Goal: Register for event/course

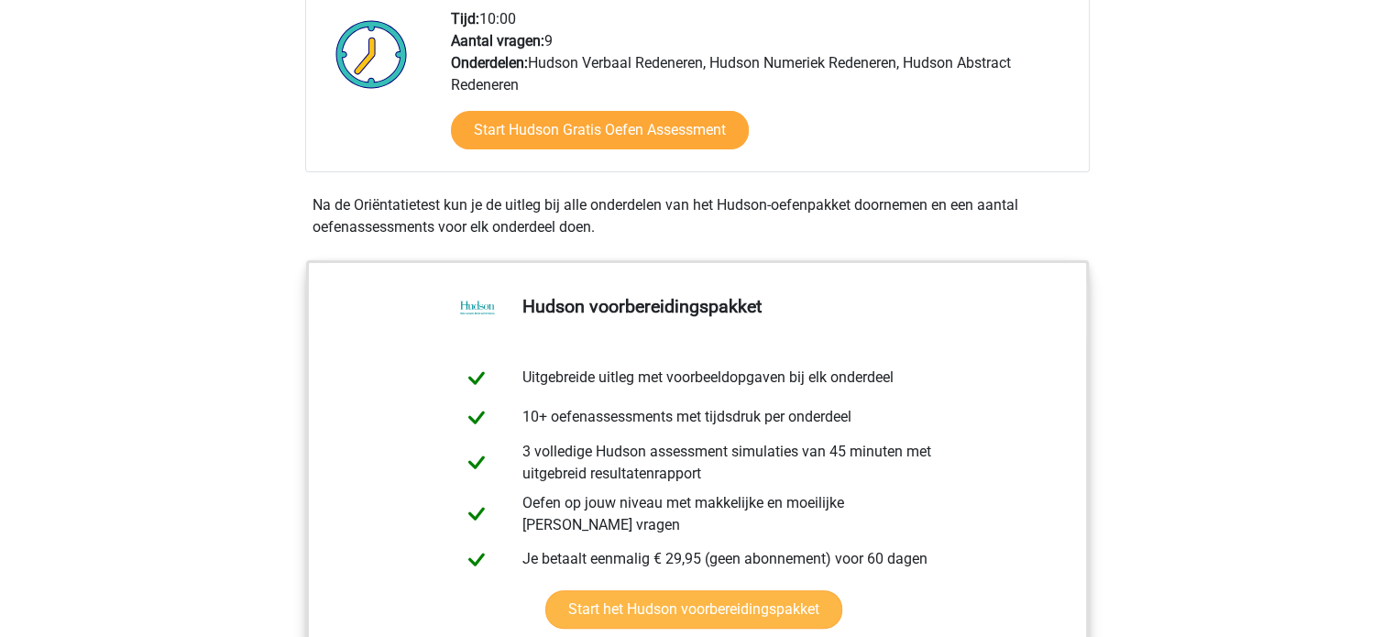
scroll to position [367, 0]
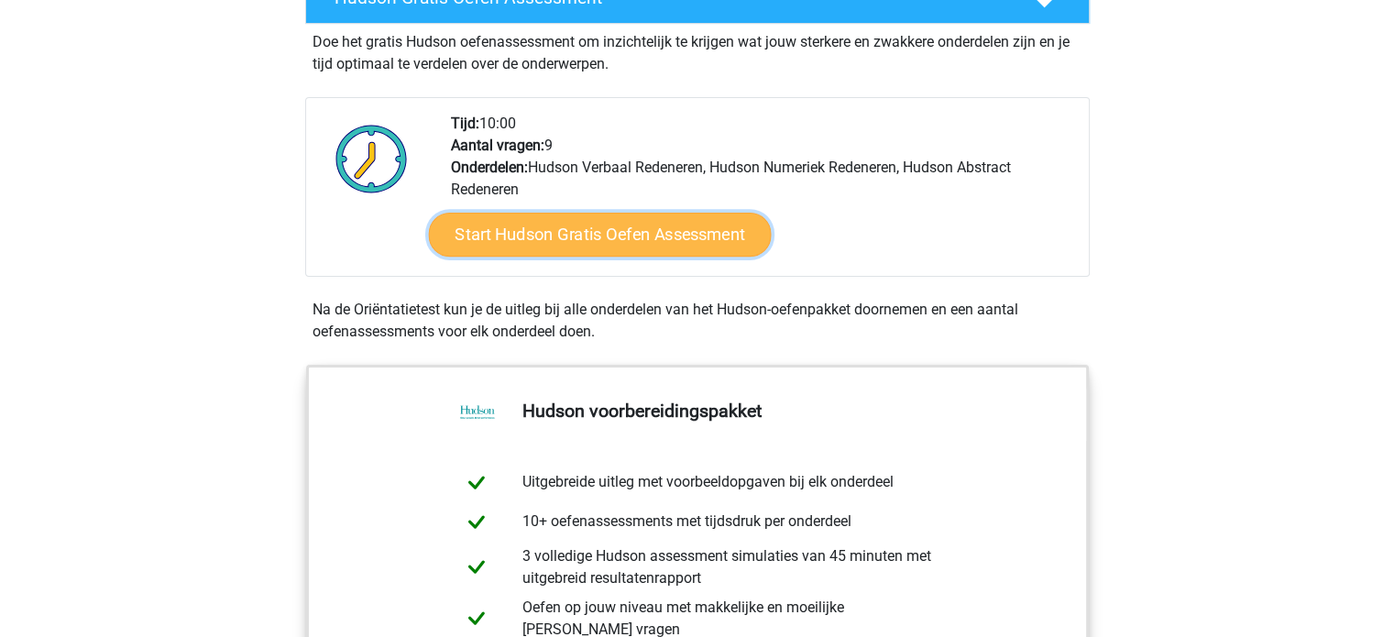
click at [563, 241] on link "Start Hudson Gratis Oefen Assessment" at bounding box center [599, 235] width 343 height 44
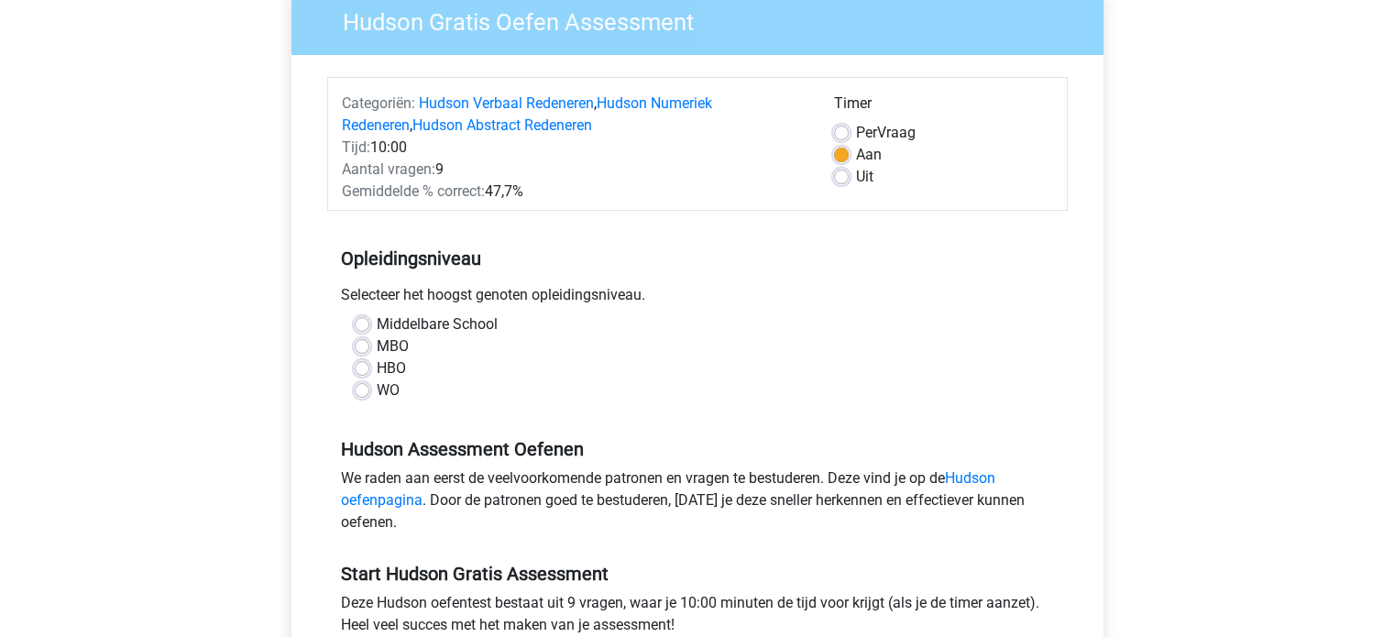
scroll to position [183, 0]
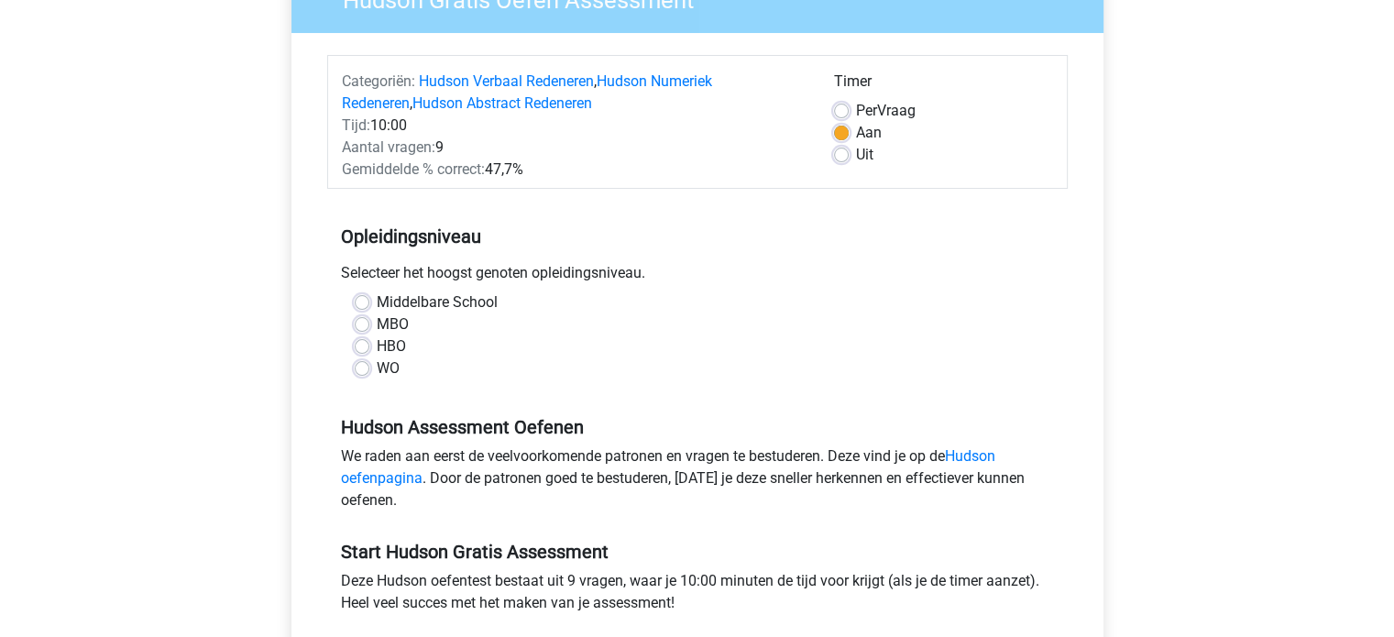
click at [386, 344] on label "HBO" at bounding box center [391, 346] width 29 height 22
click at [369, 344] on input "HBO" at bounding box center [362, 344] width 15 height 18
radio input "true"
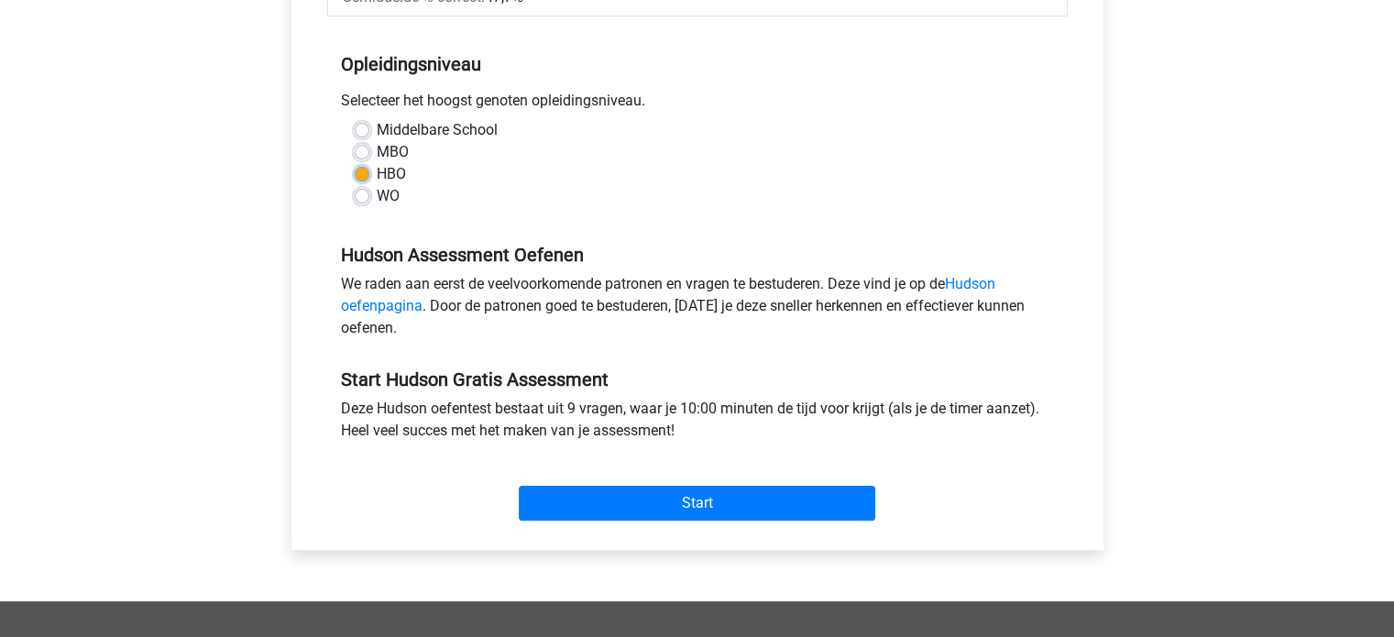
scroll to position [367, 0]
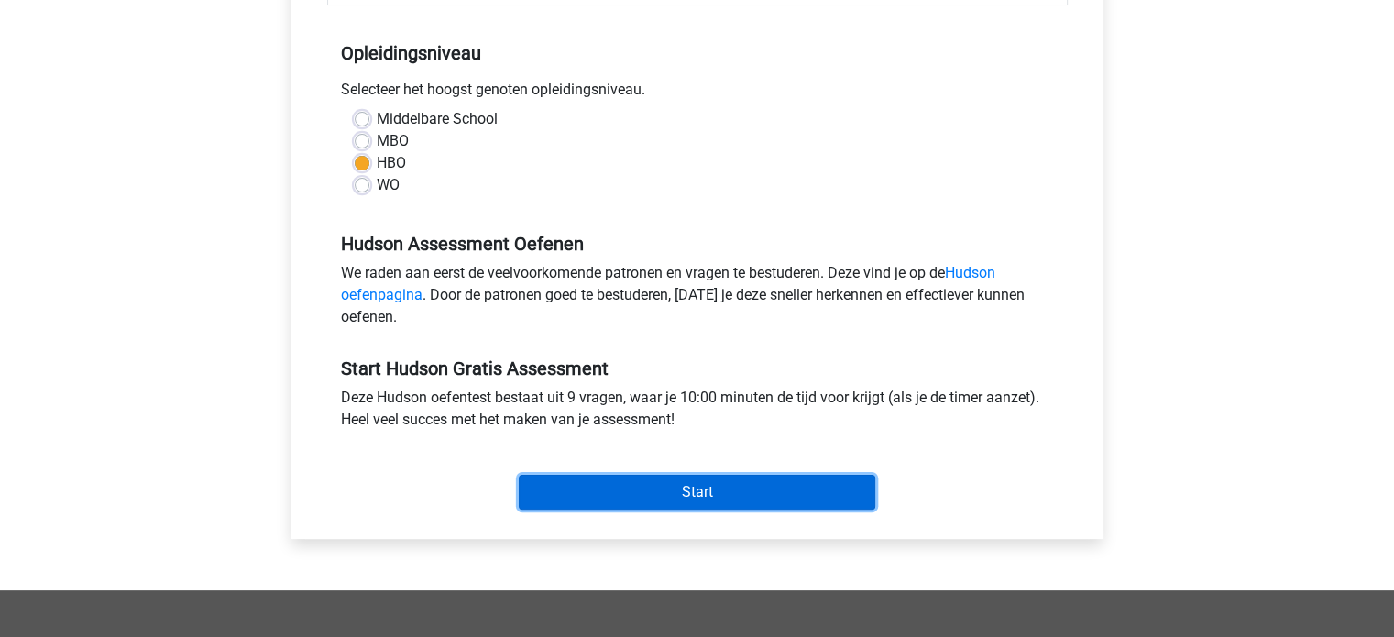
click at [751, 491] on input "Start" at bounding box center [697, 492] width 356 height 35
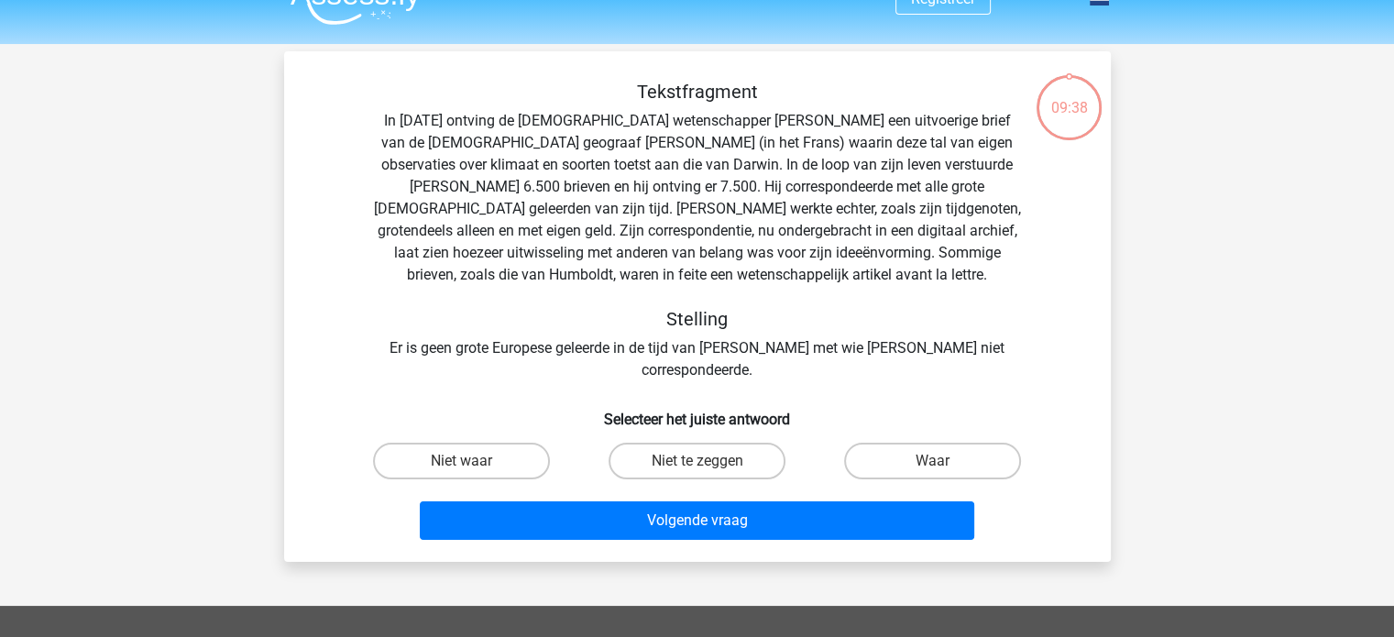
scroll to position [92, 0]
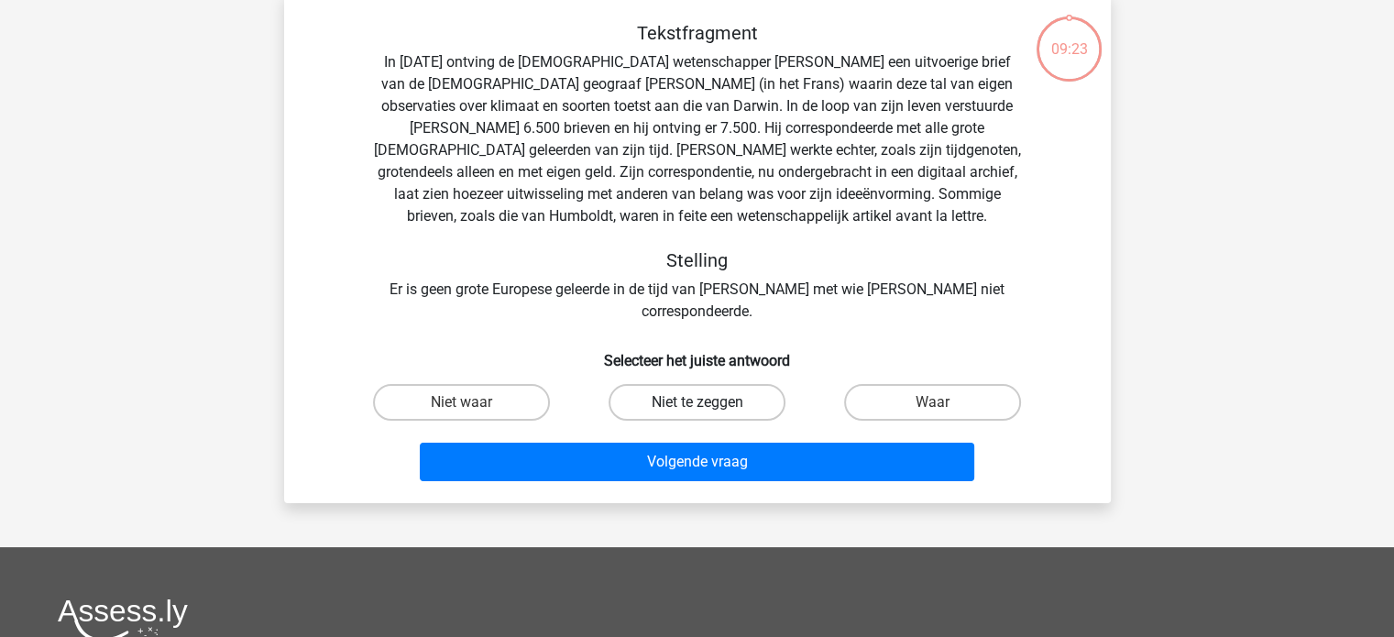
click at [703, 384] on label "Niet te zeggen" at bounding box center [696, 402] width 177 height 37
click at [703, 402] on input "Niet te zeggen" at bounding box center [702, 408] width 12 height 12
radio input "true"
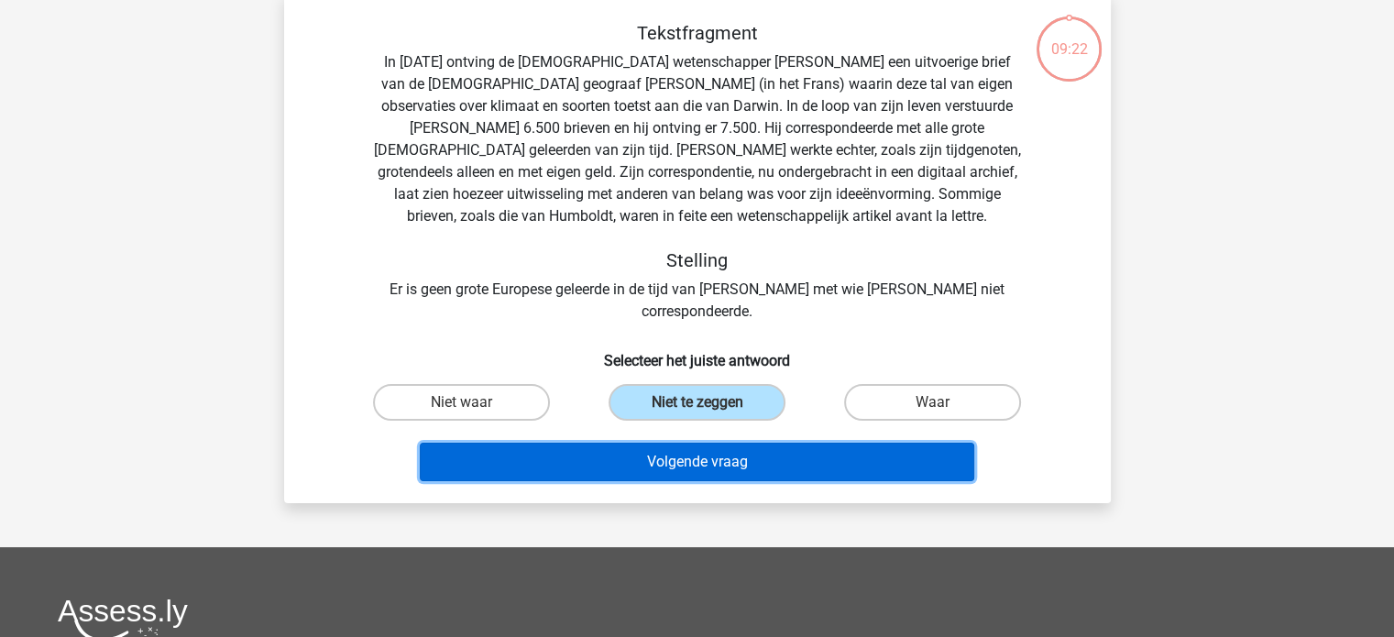
click at [732, 443] on button "Volgende vraag" at bounding box center [697, 462] width 554 height 38
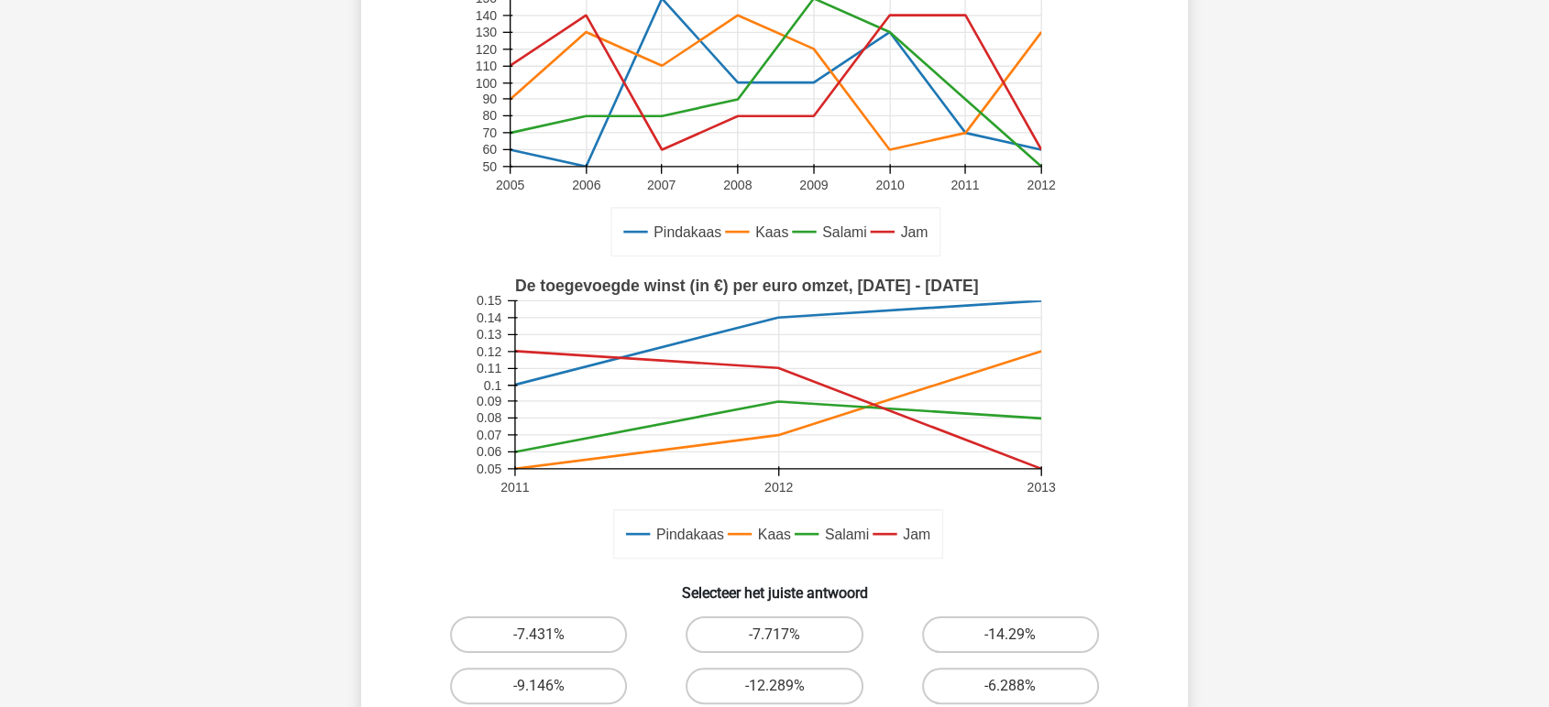
scroll to position [305, 0]
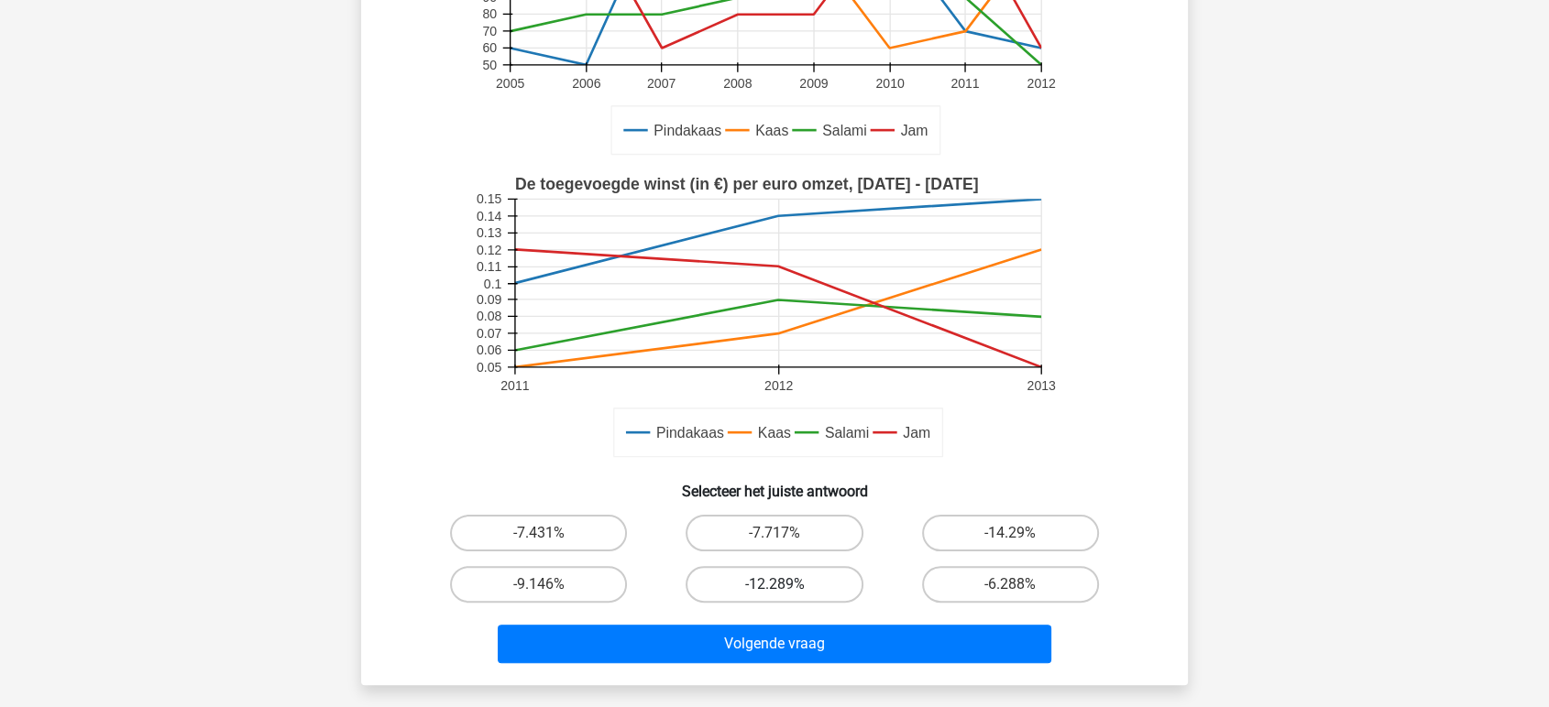
click at [751, 580] on label "-12.289%" at bounding box center [773, 584] width 177 height 37
click at [774, 585] on input "-12.289%" at bounding box center [780, 591] width 12 height 12
radio input "true"
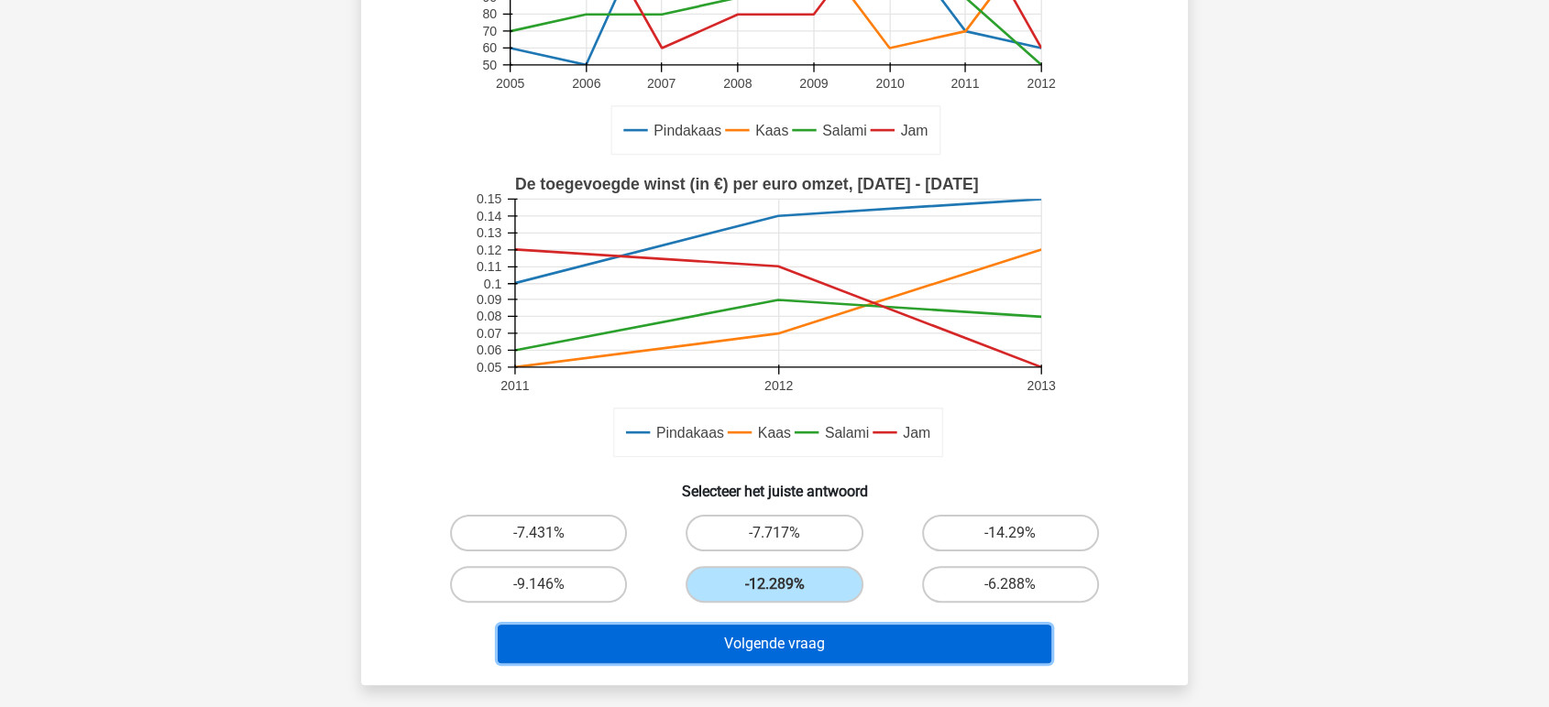
click at [782, 635] on button "Volgende vraag" at bounding box center [775, 644] width 554 height 38
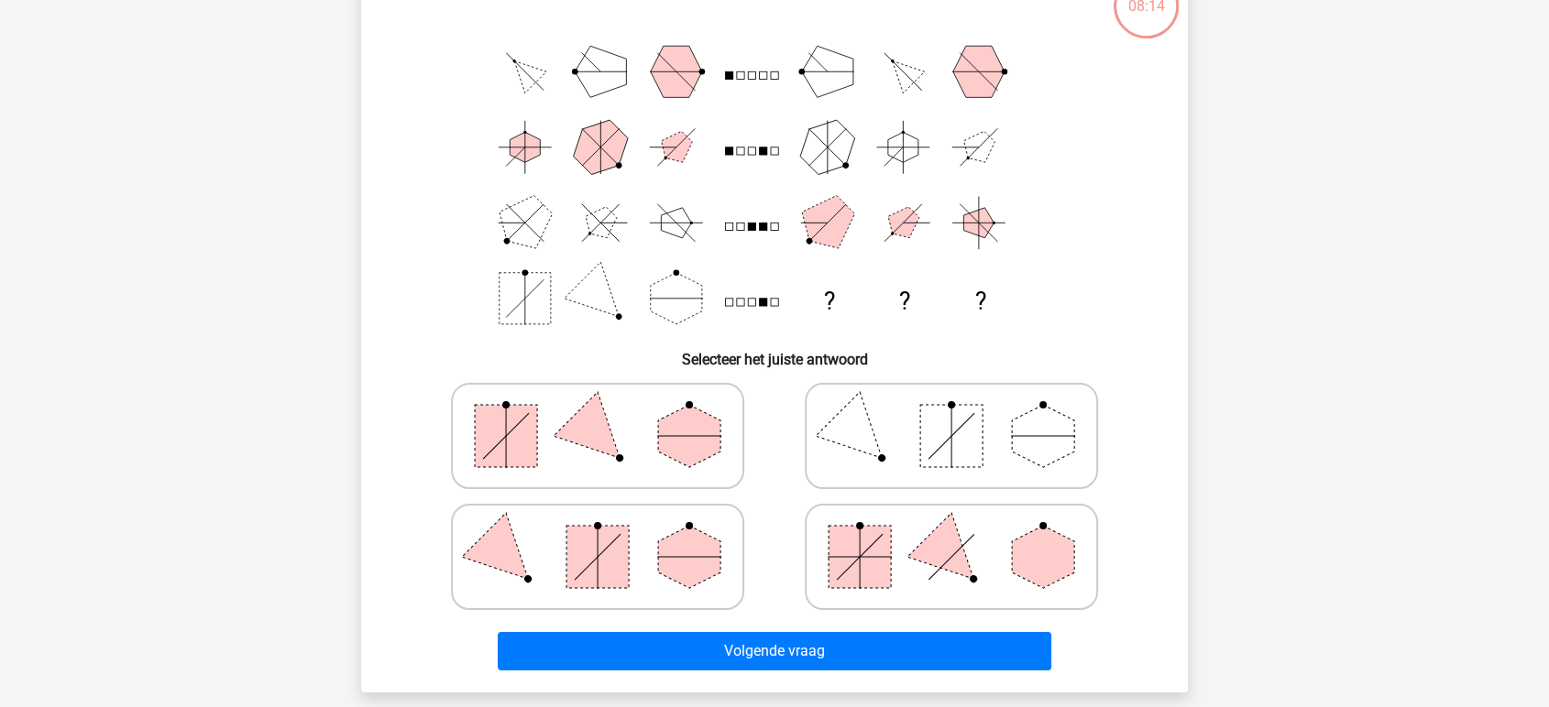
scroll to position [84, 0]
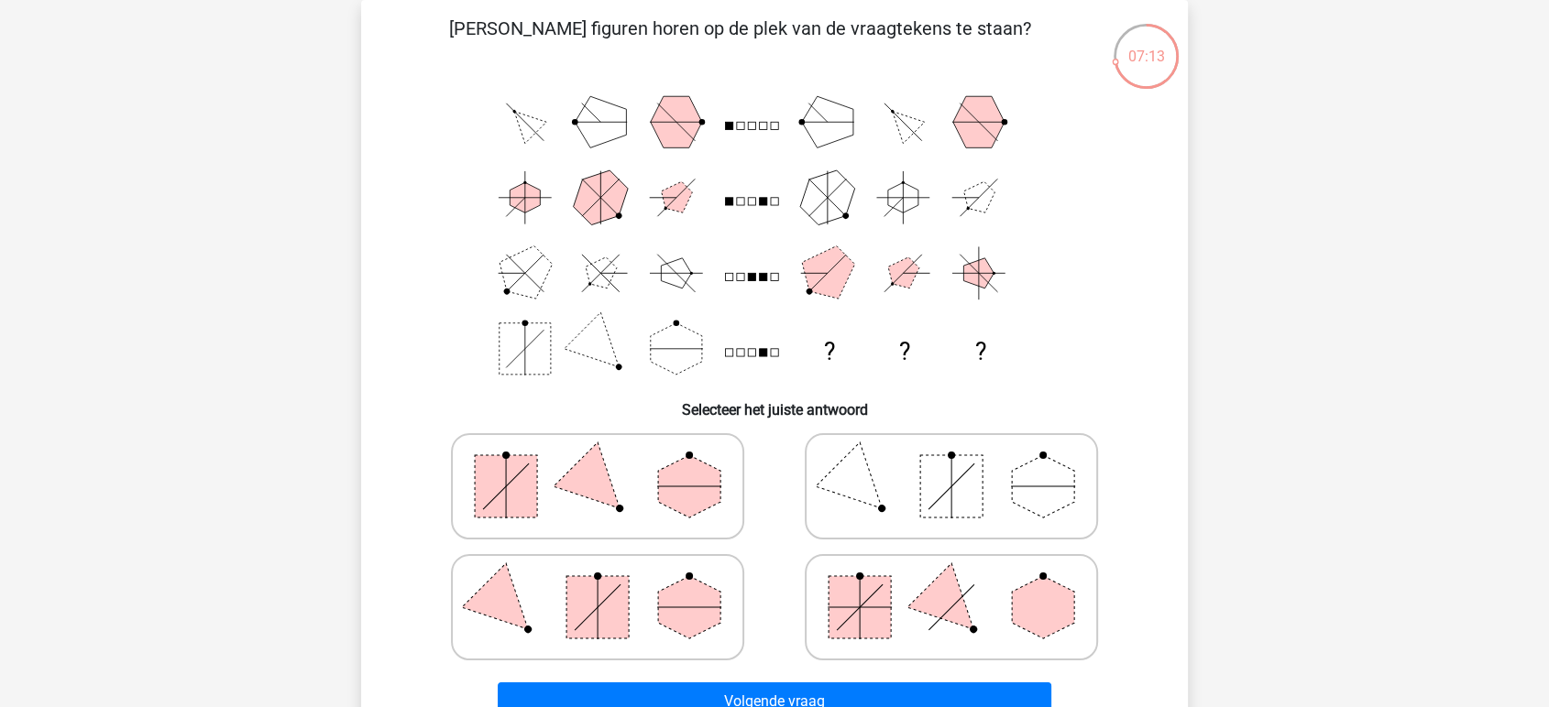
click at [957, 601] on polygon at bounding box center [951, 608] width 88 height 88
click at [957, 585] on input "radio" at bounding box center [957, 579] width 12 height 12
radio input "true"
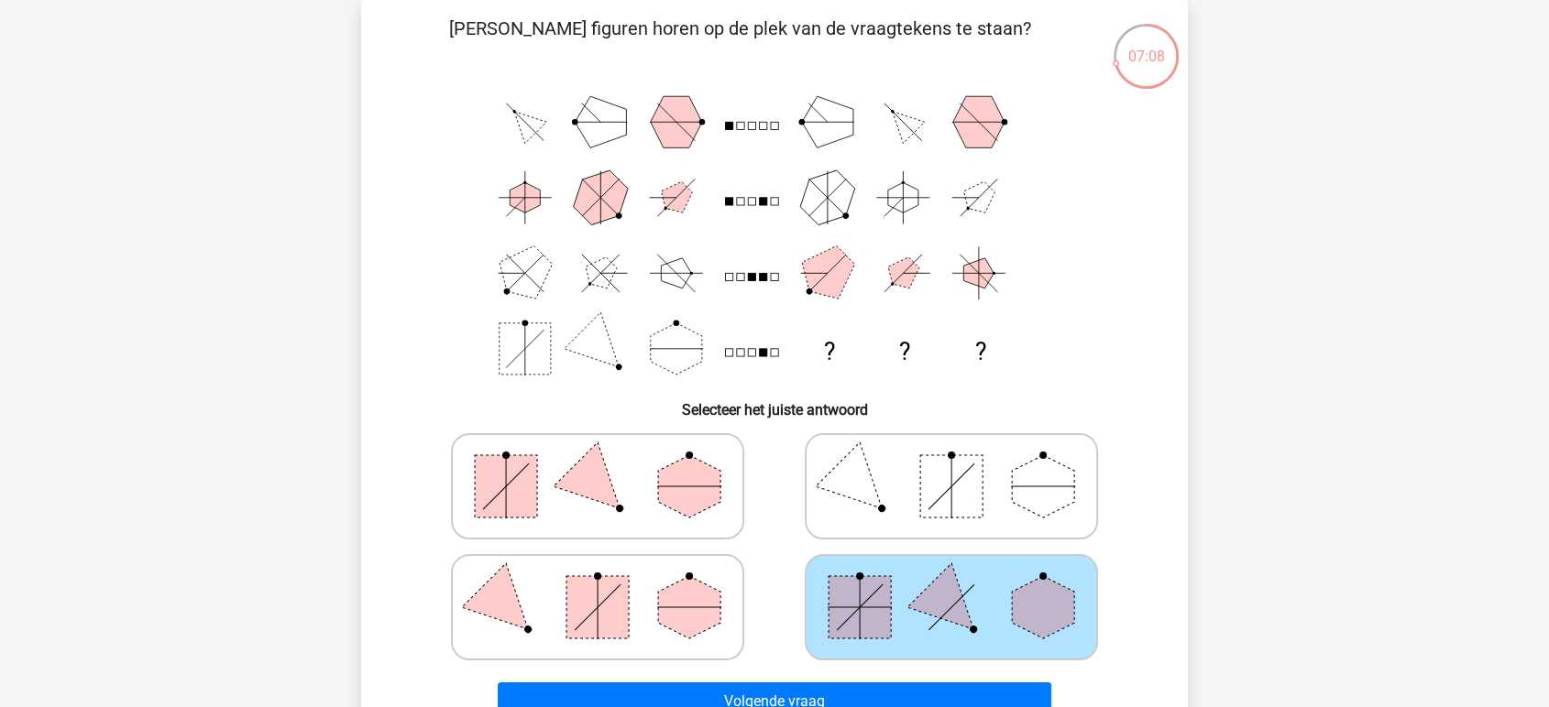
click at [628, 493] on icon at bounding box center [597, 487] width 275 height 92
click at [609, 464] on input "radio" at bounding box center [603, 458] width 12 height 12
radio input "true"
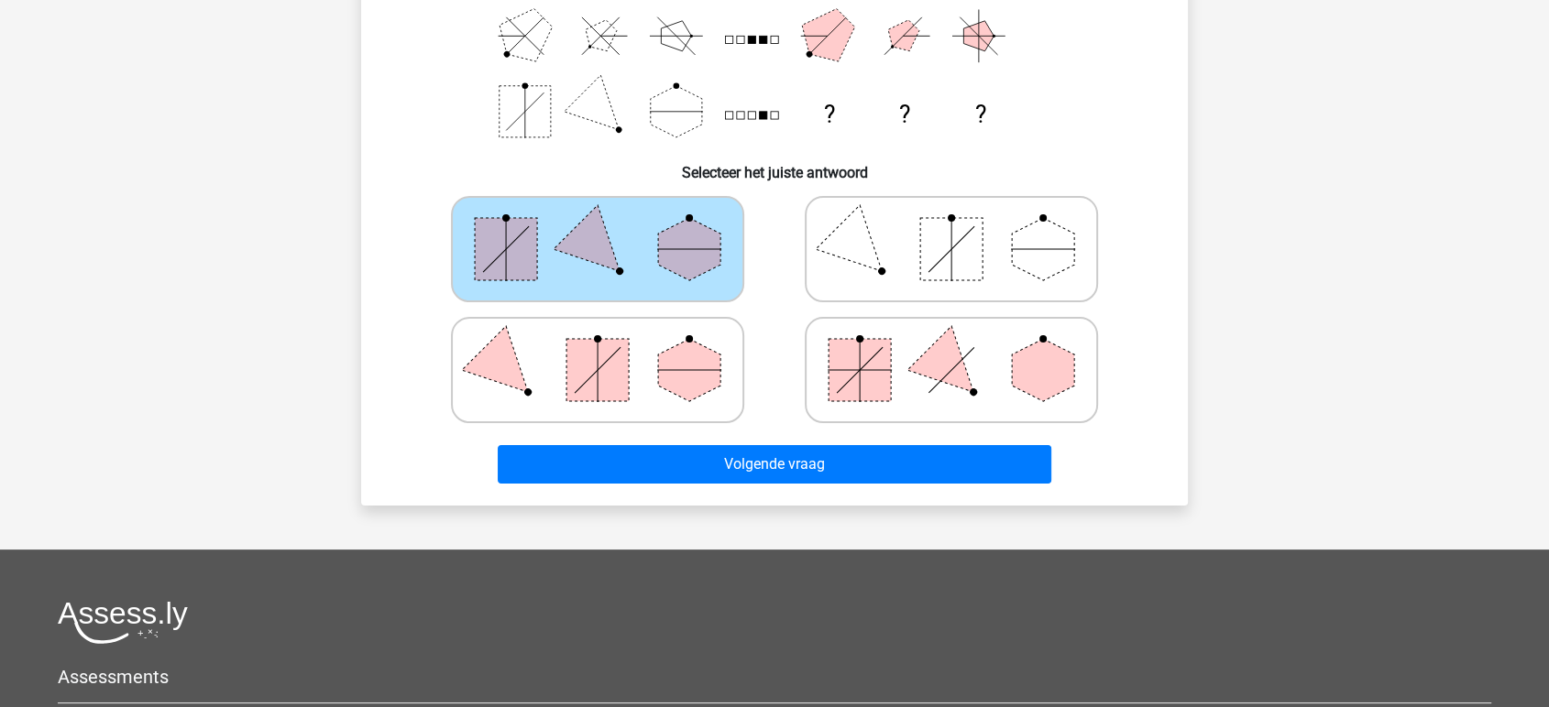
scroll to position [594, 0]
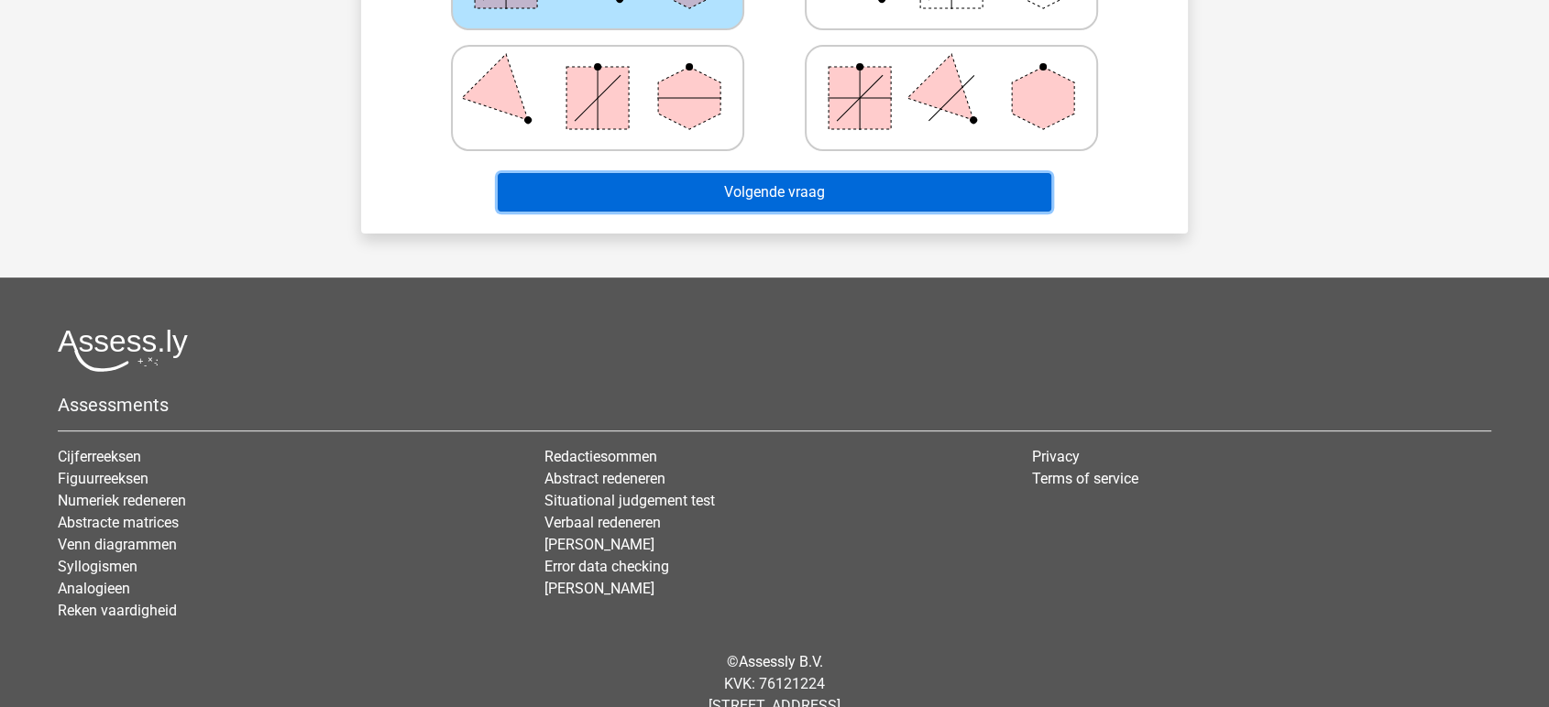
drag, startPoint x: 924, startPoint y: 189, endPoint x: 956, endPoint y: 202, distance: 34.5
click at [924, 189] on button "Volgende vraag" at bounding box center [775, 192] width 554 height 38
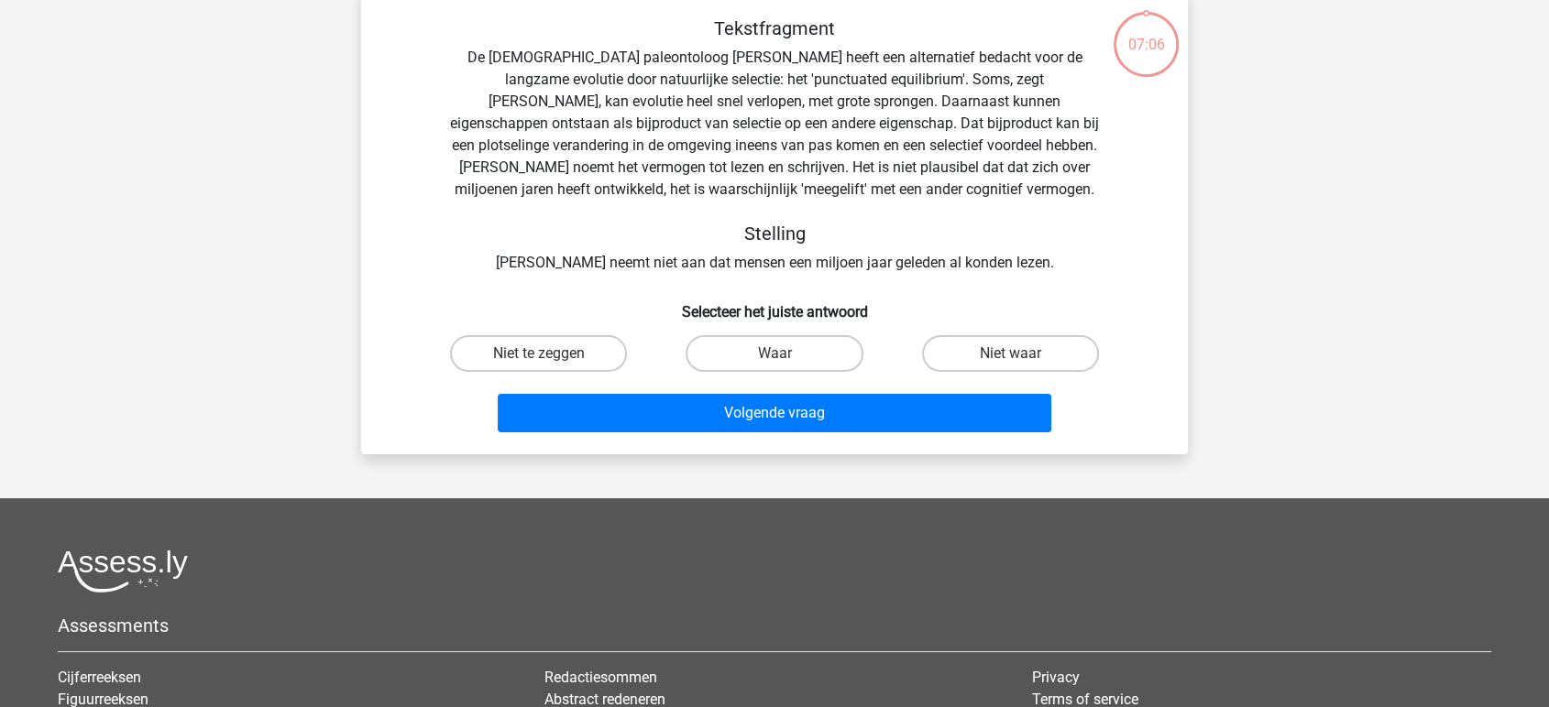
scroll to position [84, 0]
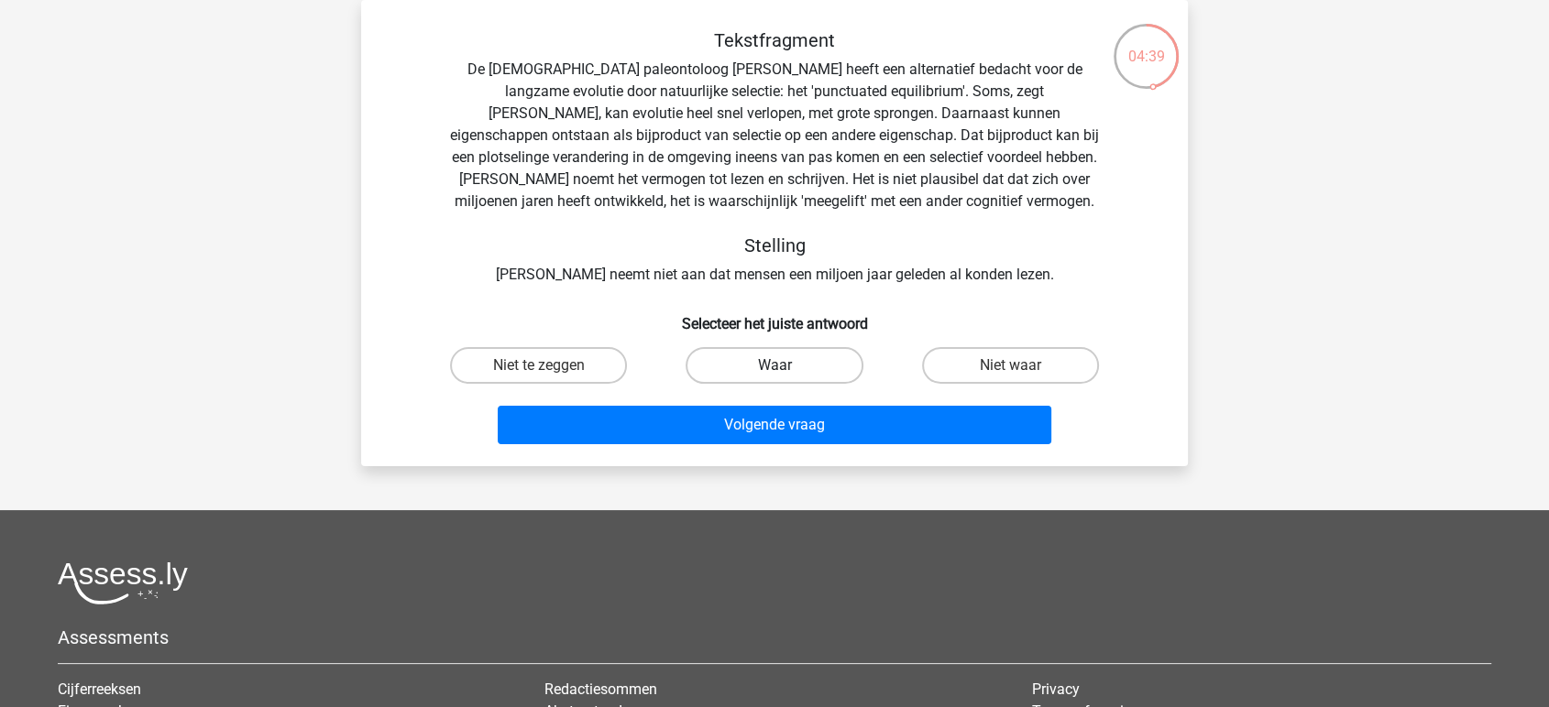
click at [794, 367] on label "Waar" at bounding box center [773, 365] width 177 height 37
click at [786, 367] on input "Waar" at bounding box center [780, 372] width 12 height 12
radio input "true"
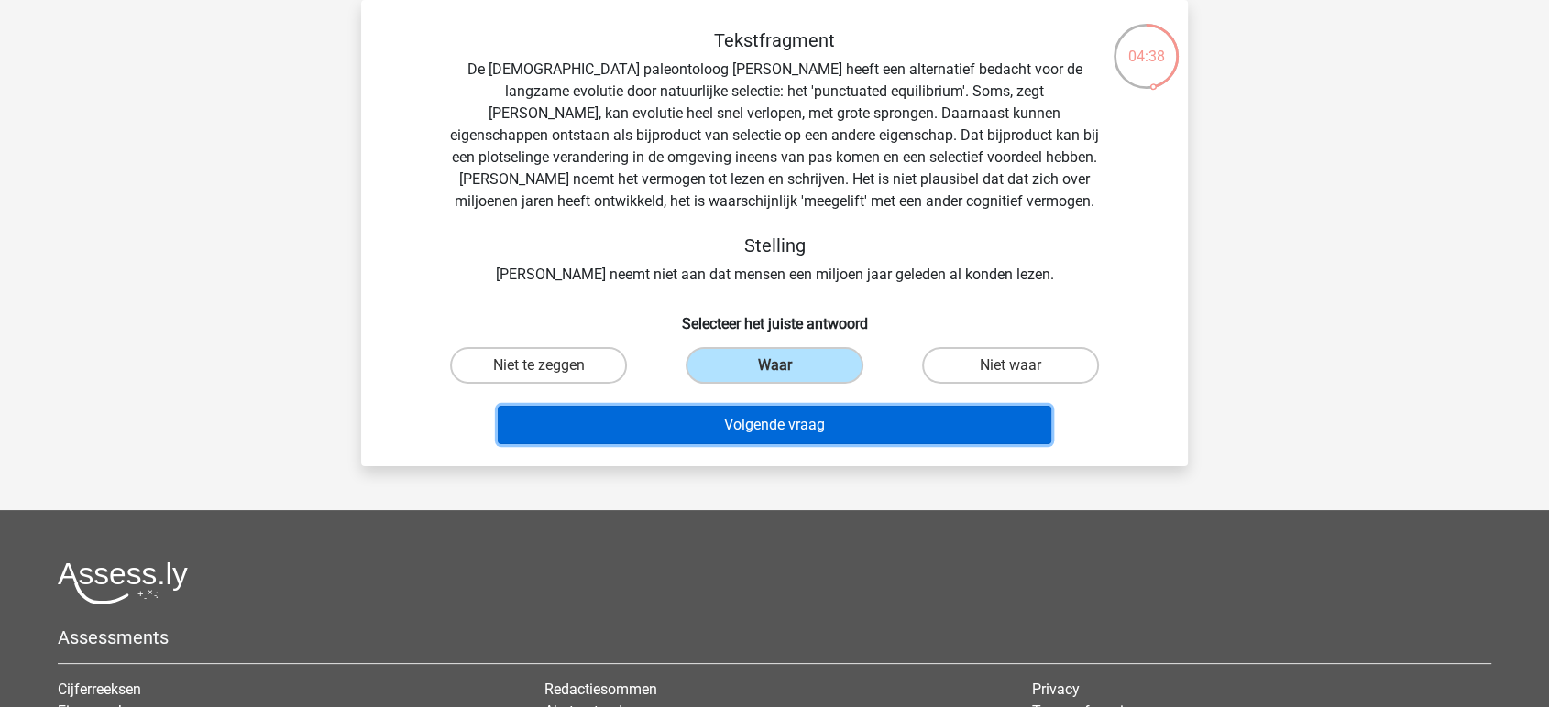
click at [831, 419] on button "Volgende vraag" at bounding box center [775, 425] width 554 height 38
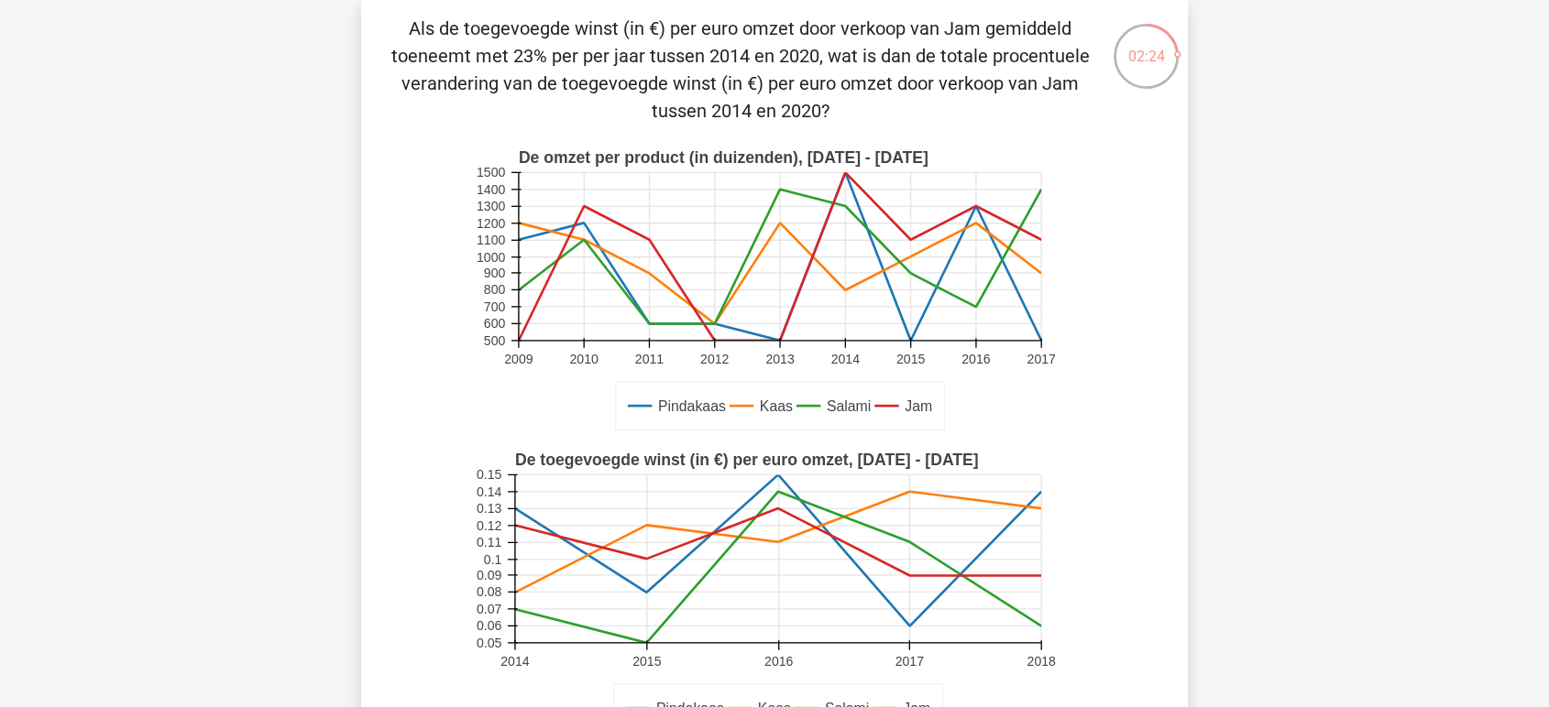
click at [1100, 385] on icon "Pindakaas Kaas Salami Jam De omzet per product (in duizenden), 2009 - 2017 2009…" at bounding box center [774, 290] width 739 height 302
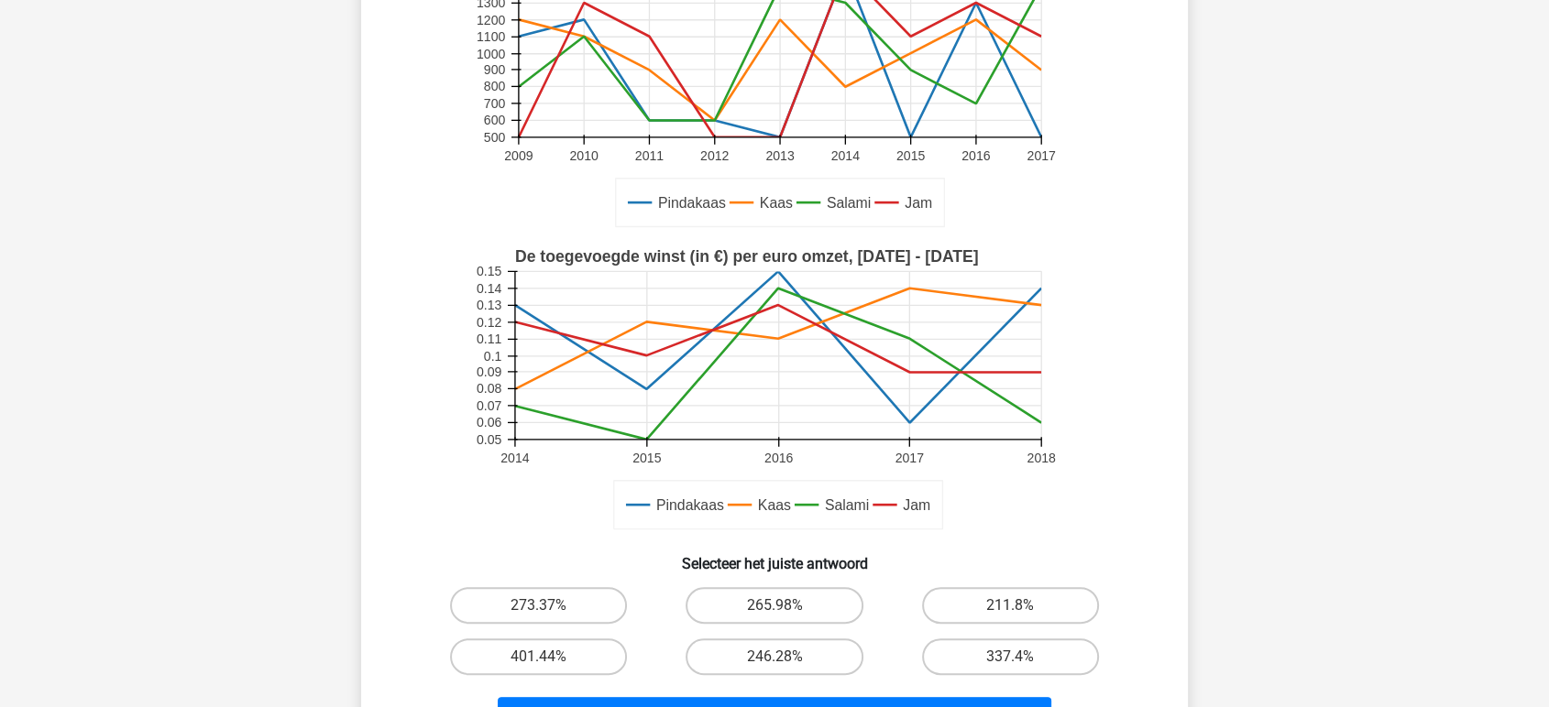
scroll to position [389, 0]
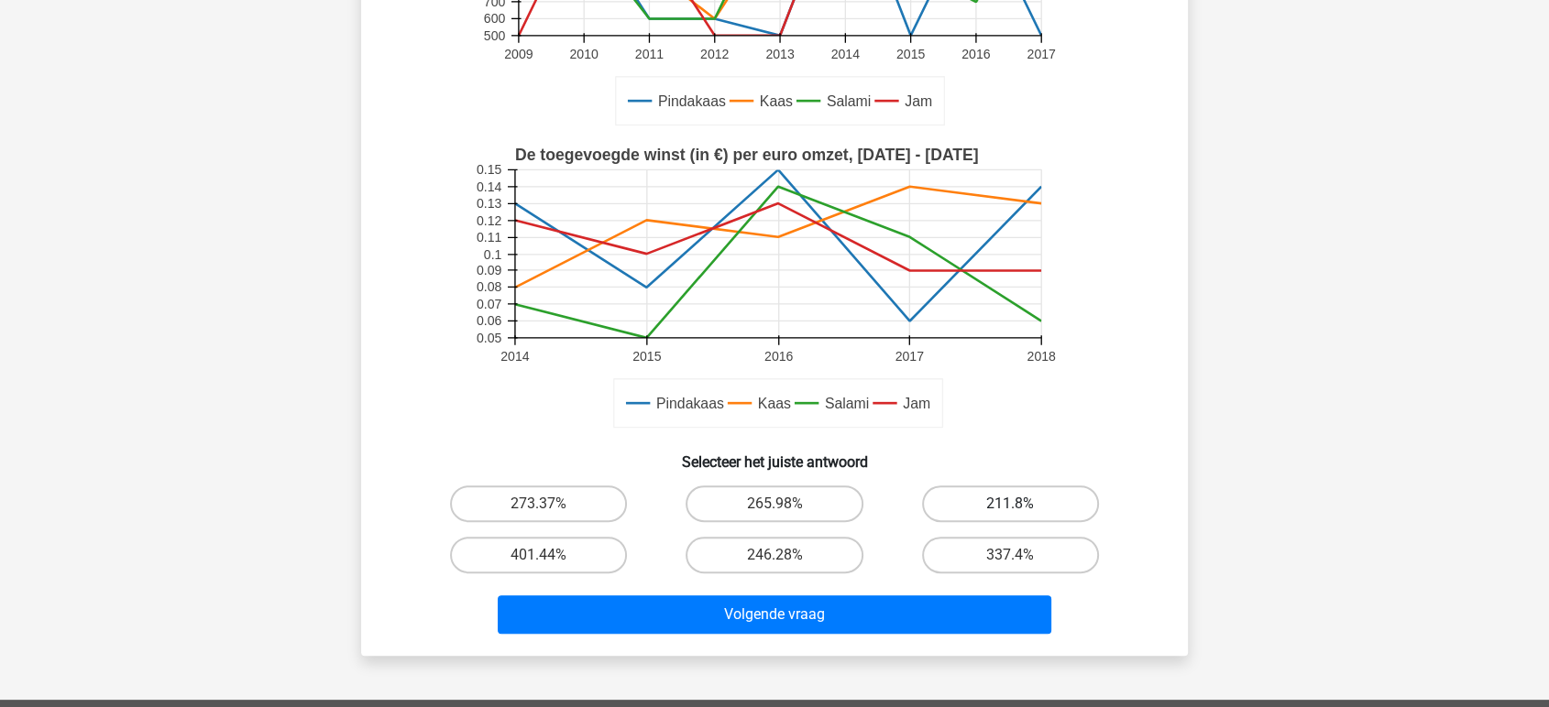
click at [965, 507] on label "211.8%" at bounding box center [1010, 504] width 177 height 37
click at [1010, 507] on input "211.8%" at bounding box center [1016, 510] width 12 height 12
radio input "true"
drag, startPoint x: 561, startPoint y: 504, endPoint x: 659, endPoint y: 563, distance: 114.3
click at [561, 505] on label "273.37%" at bounding box center [538, 504] width 177 height 37
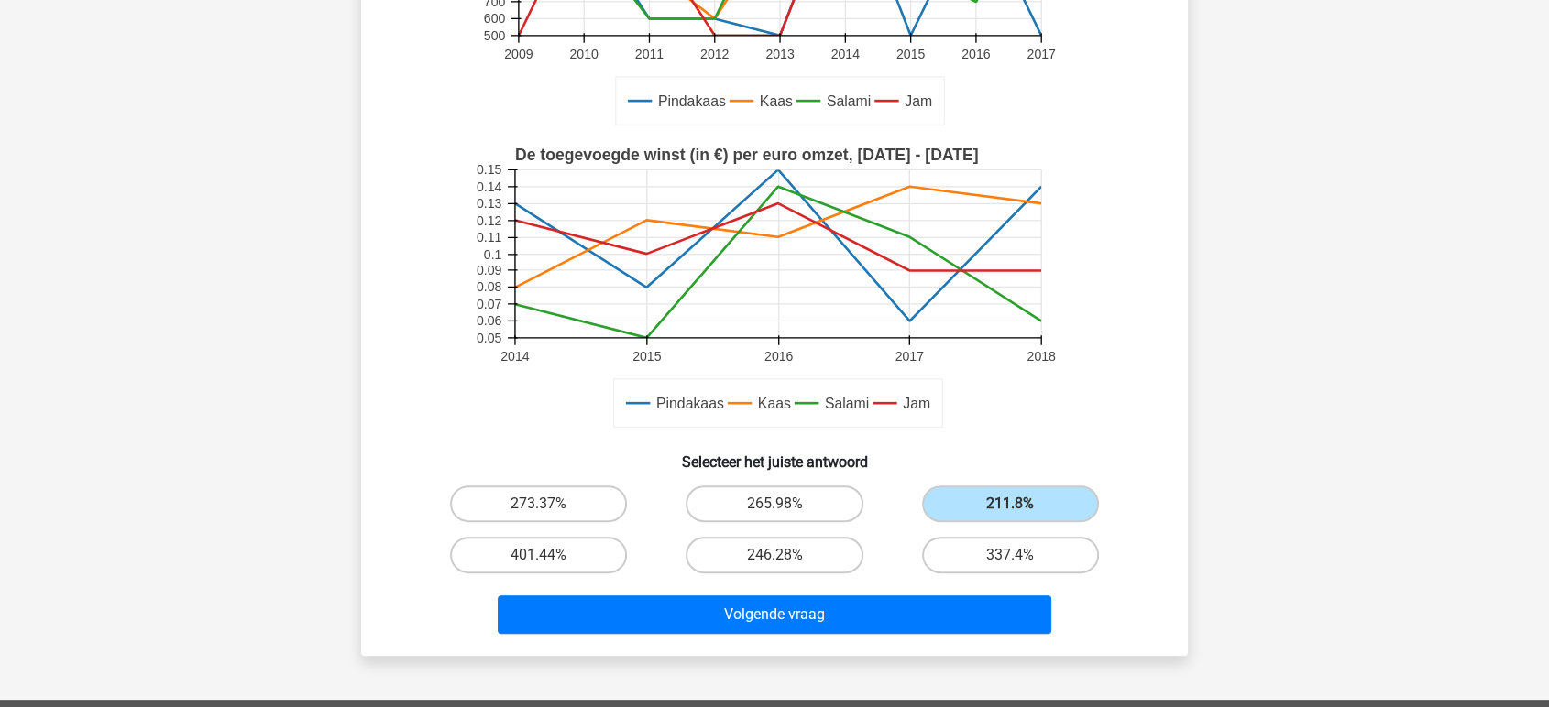
click at [551, 505] on input "273.37%" at bounding box center [545, 510] width 12 height 12
radio input "true"
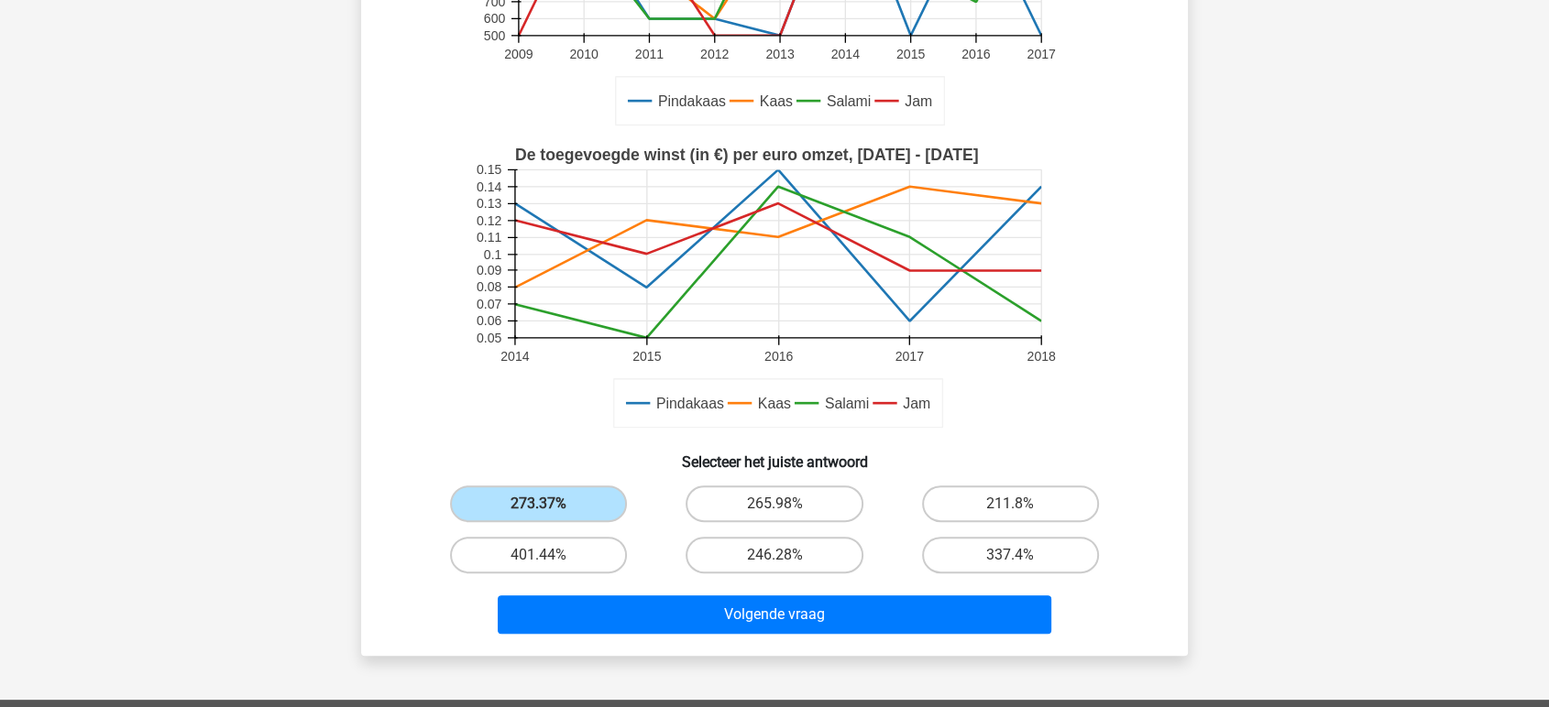
drag, startPoint x: 803, startPoint y: 489, endPoint x: 809, endPoint y: 524, distance: 35.4
click at [802, 488] on label "265.98%" at bounding box center [773, 504] width 177 height 37
click at [786, 504] on input "265.98%" at bounding box center [780, 510] width 12 height 12
radio input "true"
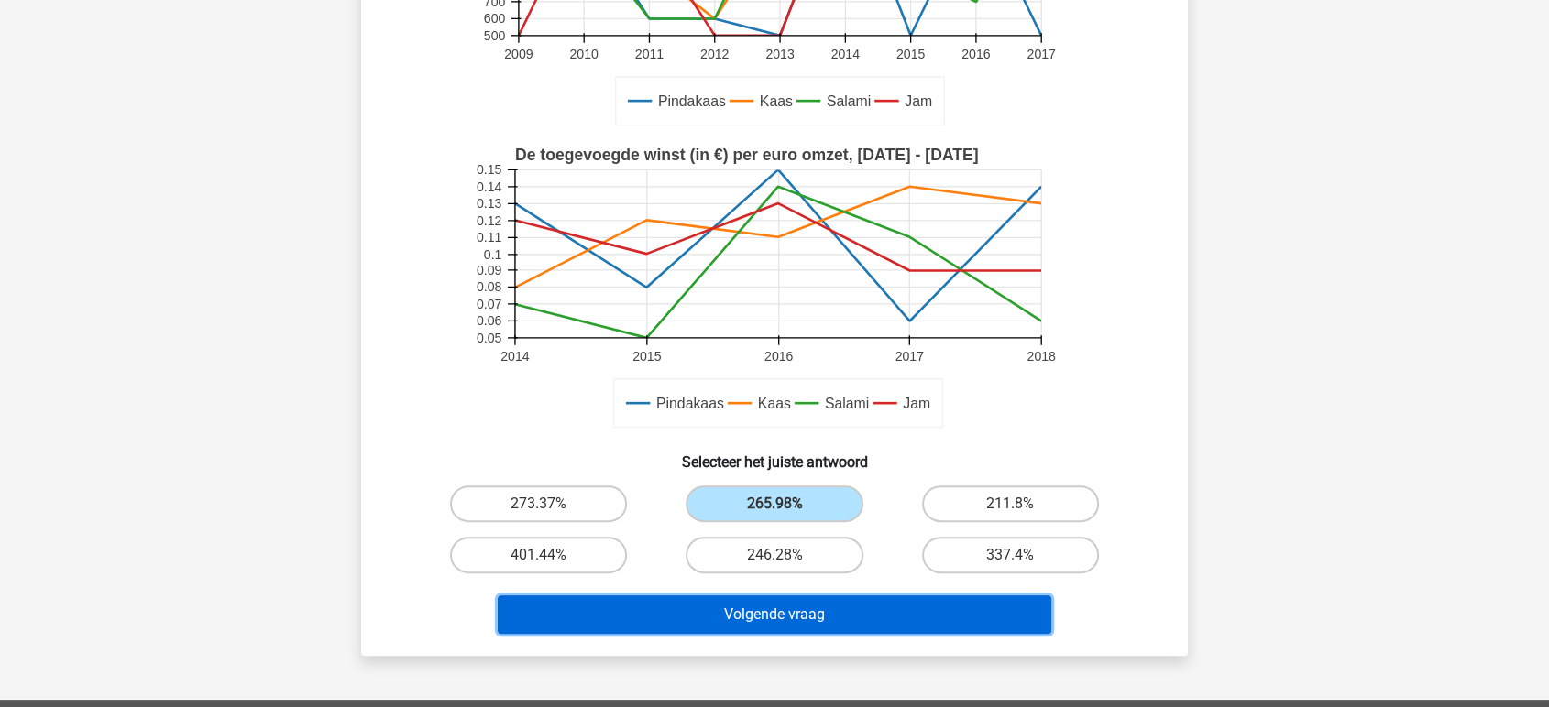
click at [843, 608] on button "Volgende vraag" at bounding box center [775, 615] width 554 height 38
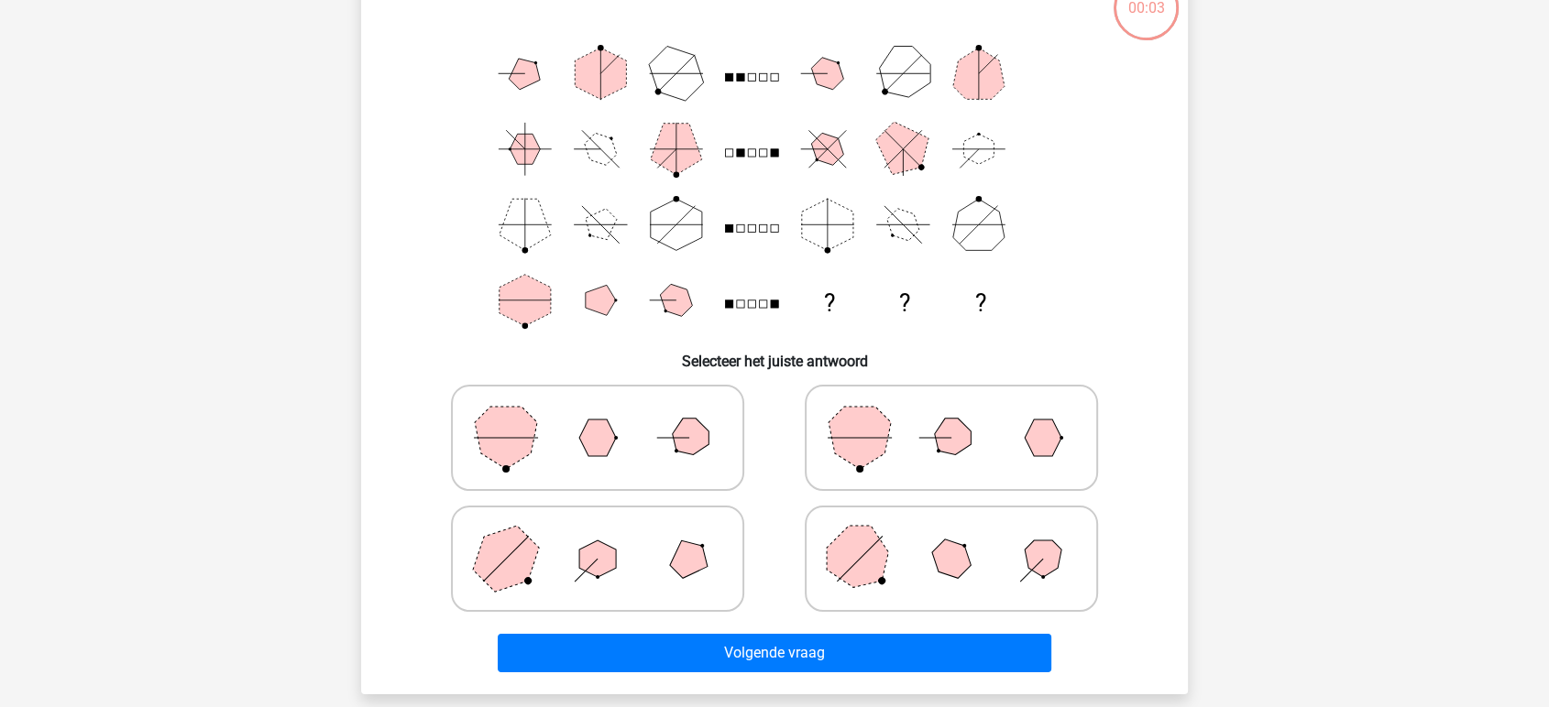
scroll to position [84, 0]
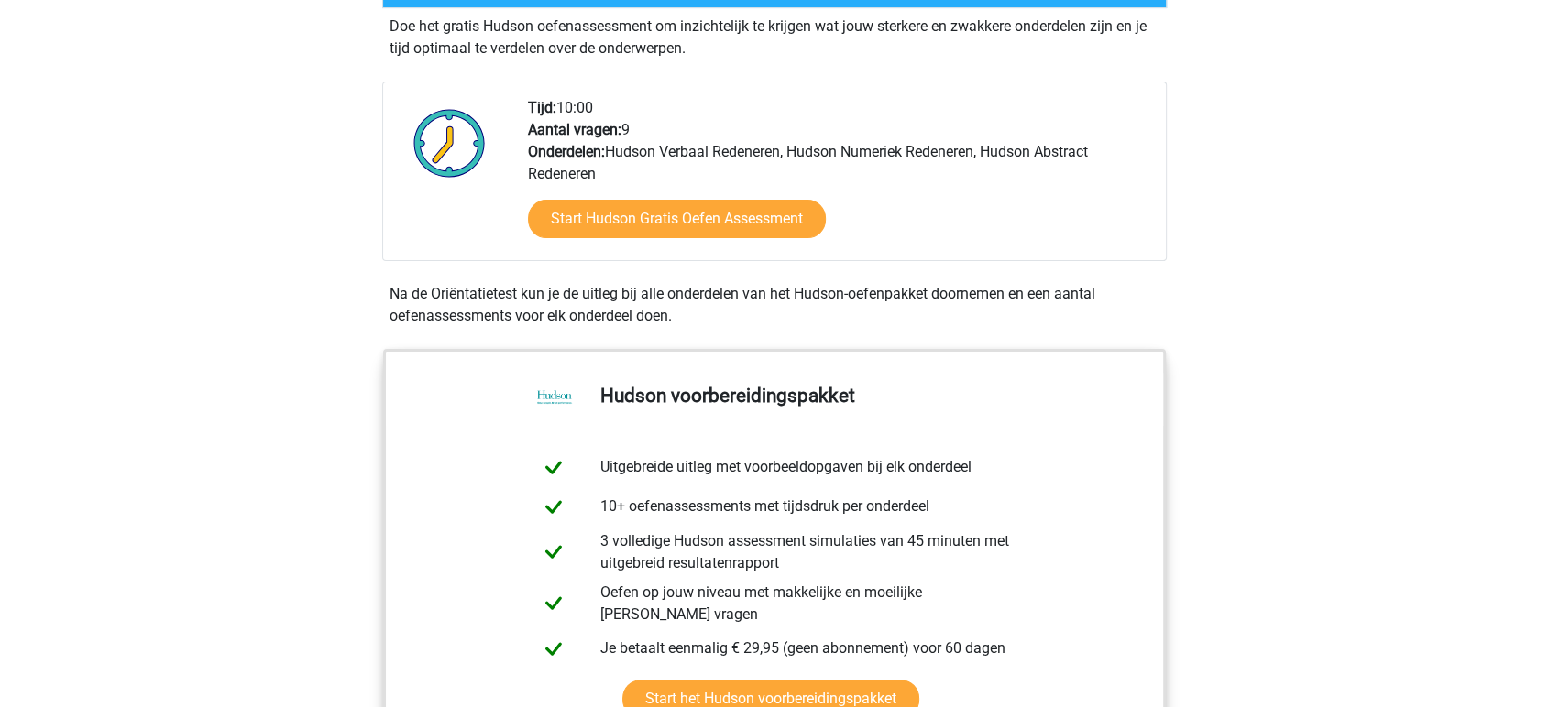
scroll to position [203, 0]
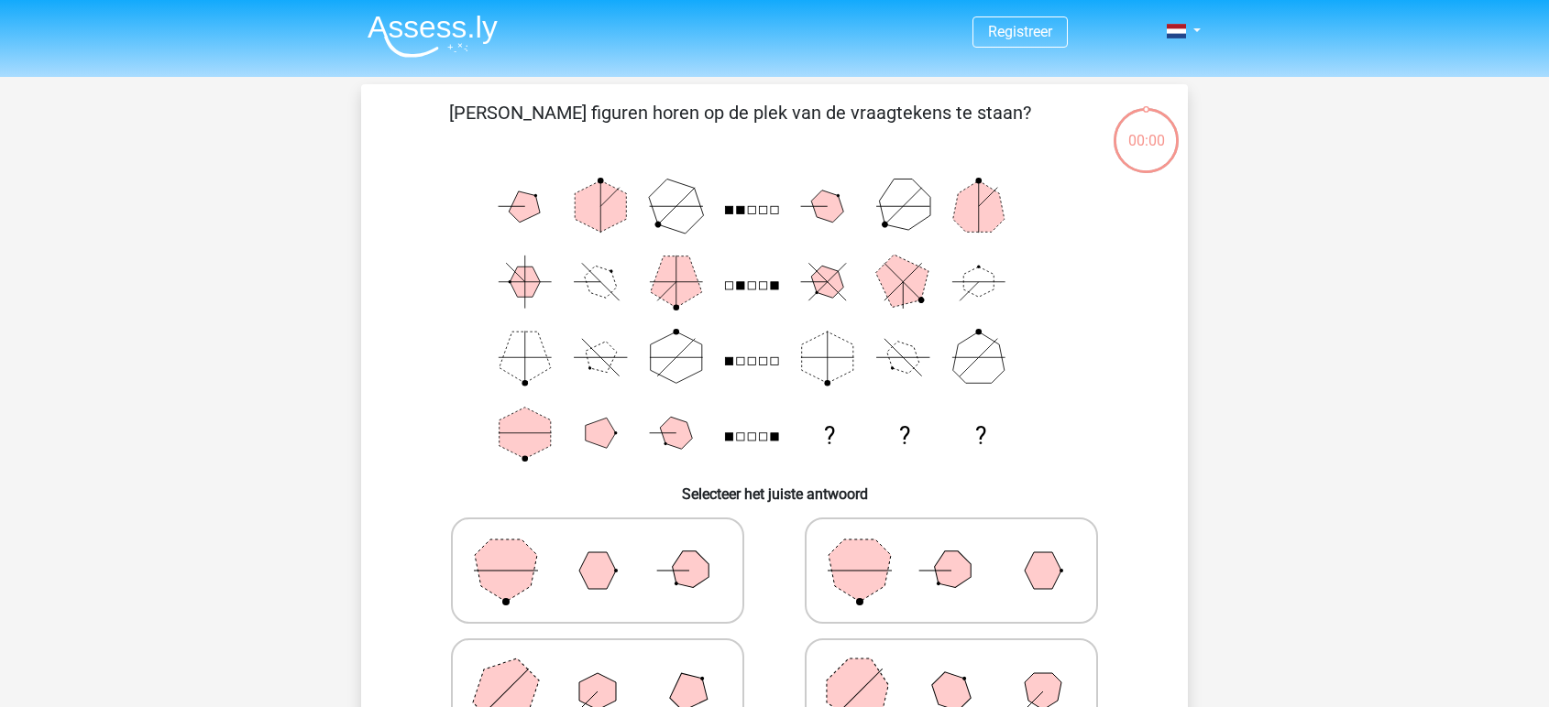
scroll to position [84, 0]
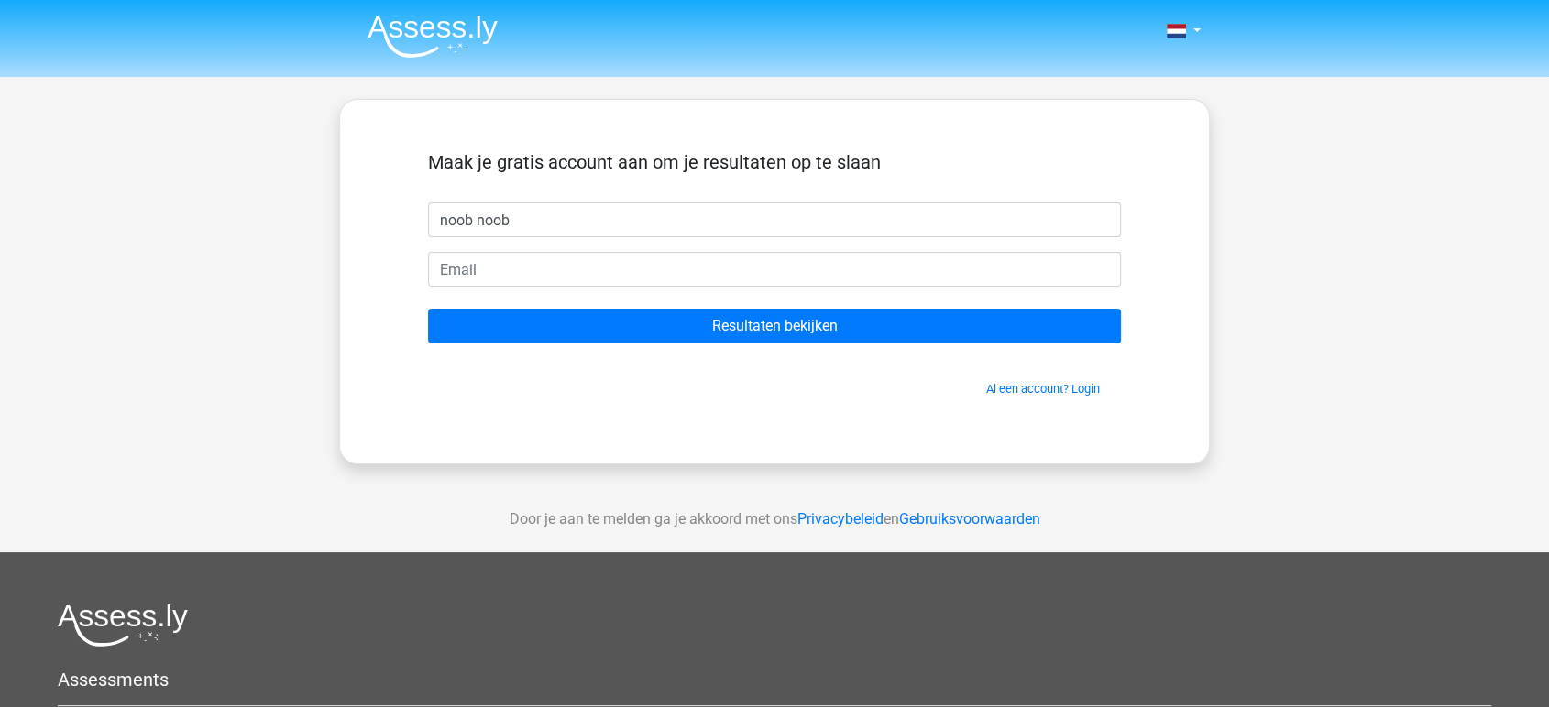
type input "noob noob"
click at [743, 283] on input "email" at bounding box center [774, 269] width 693 height 35
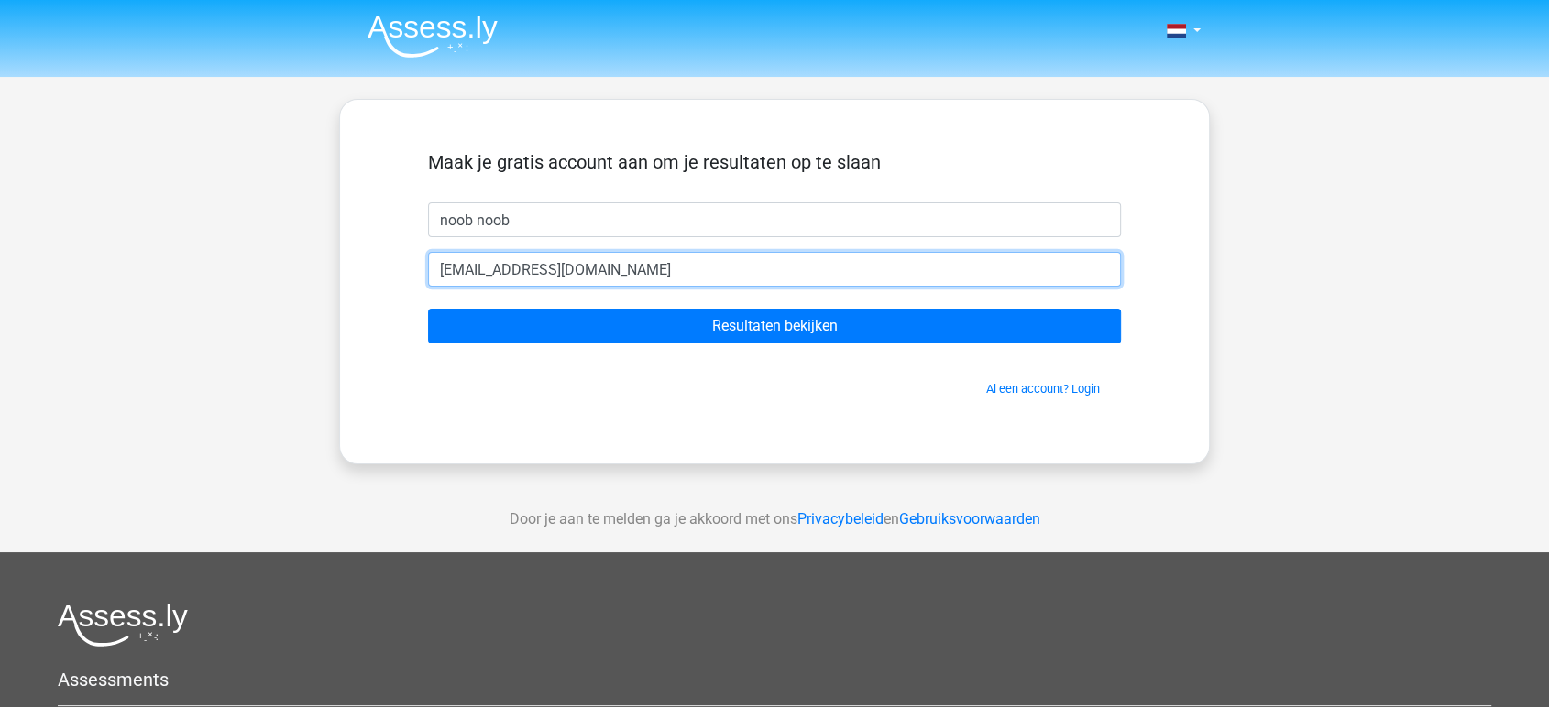
click at [491, 270] on input "[EMAIL_ADDRESS][DOMAIN_NAME]" at bounding box center [774, 269] width 693 height 35
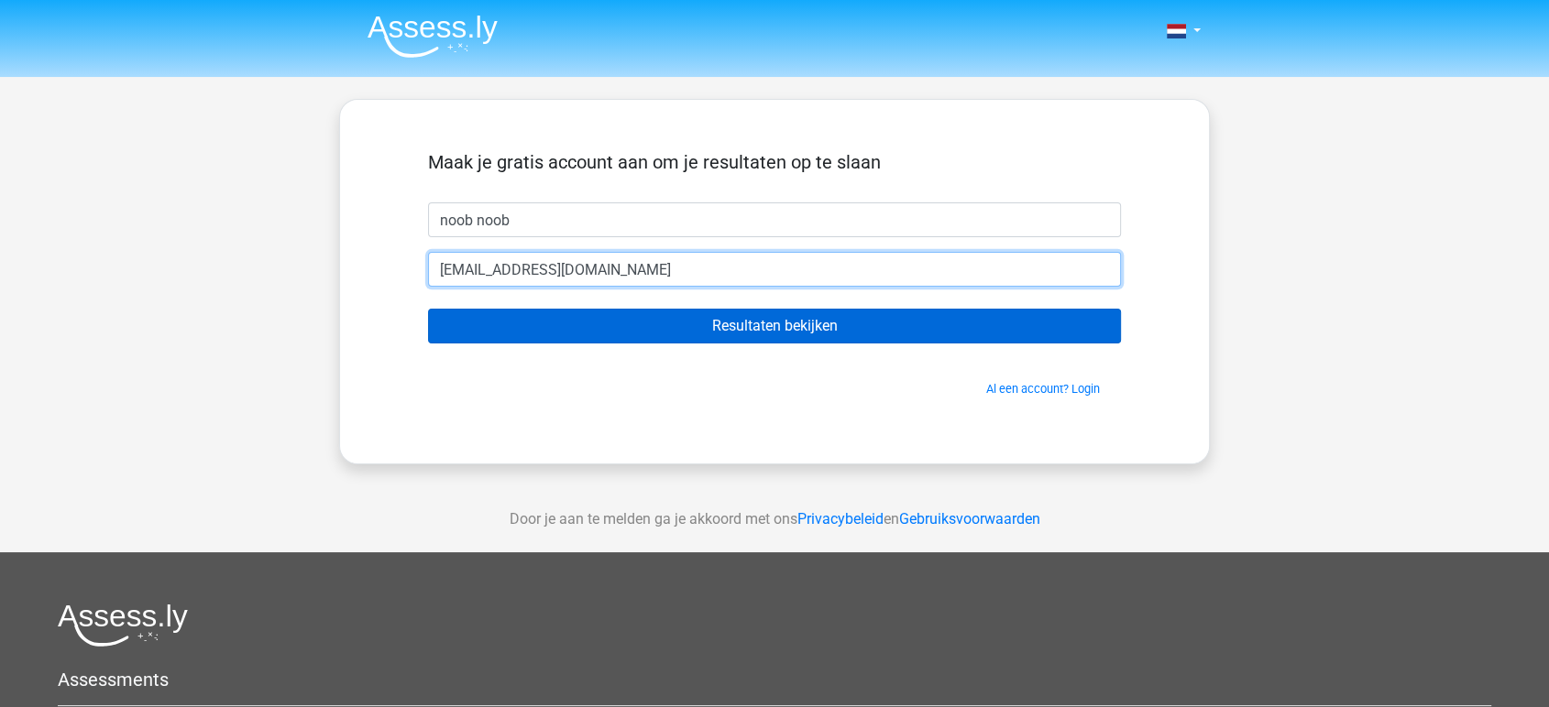
type input "[EMAIL_ADDRESS][DOMAIN_NAME]"
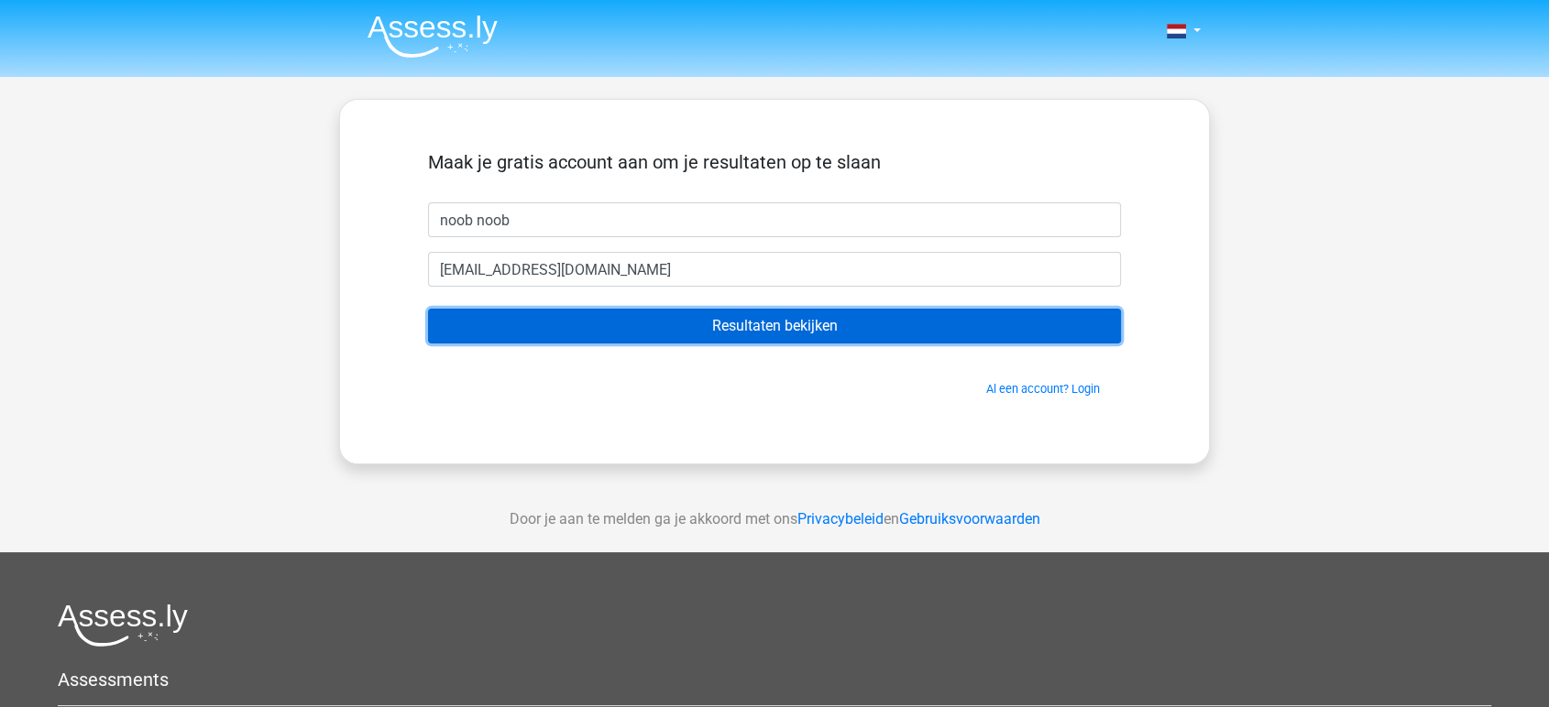
click at [717, 333] on input "Resultaten bekijken" at bounding box center [774, 326] width 693 height 35
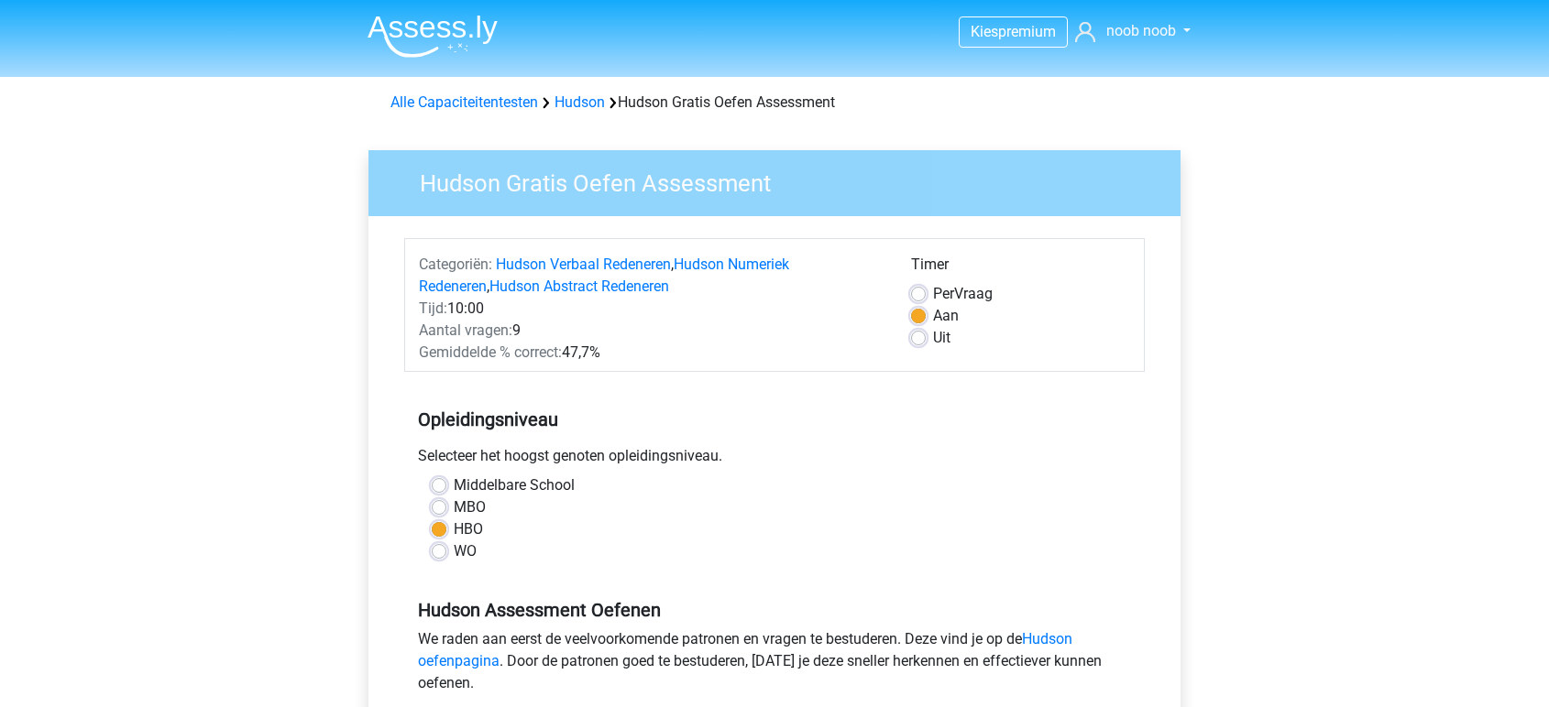
scroll to position [407, 0]
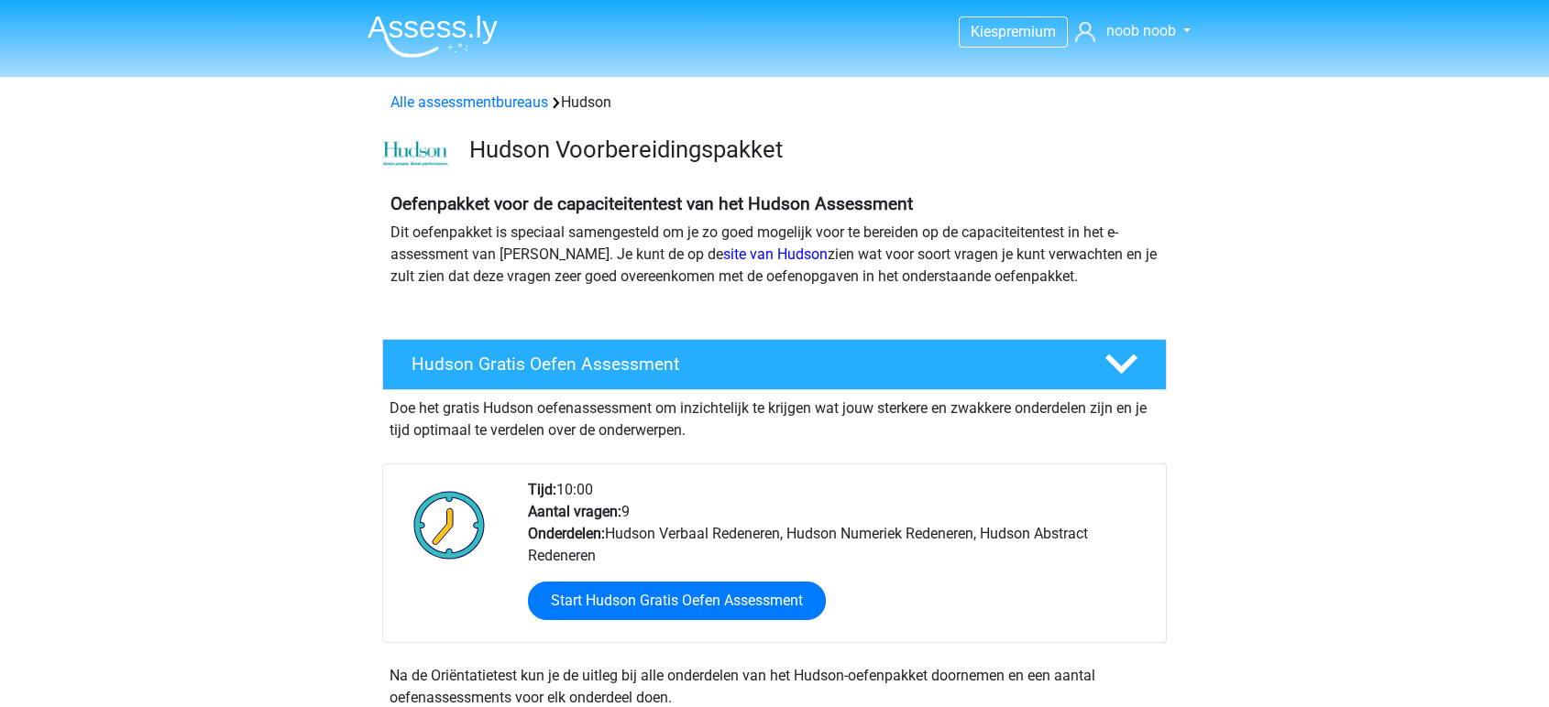
scroll to position [407, 0]
